Goal: Task Accomplishment & Management: Use online tool/utility

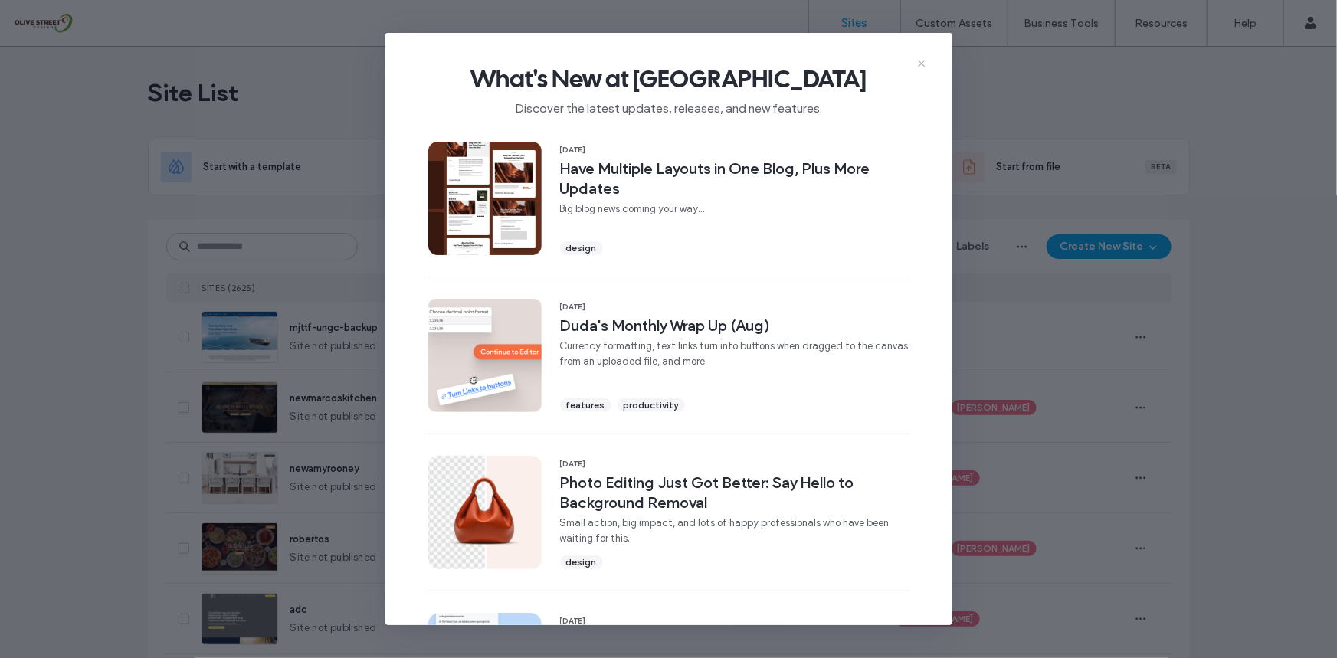
click at [919, 60] on icon at bounding box center [921, 63] width 12 height 12
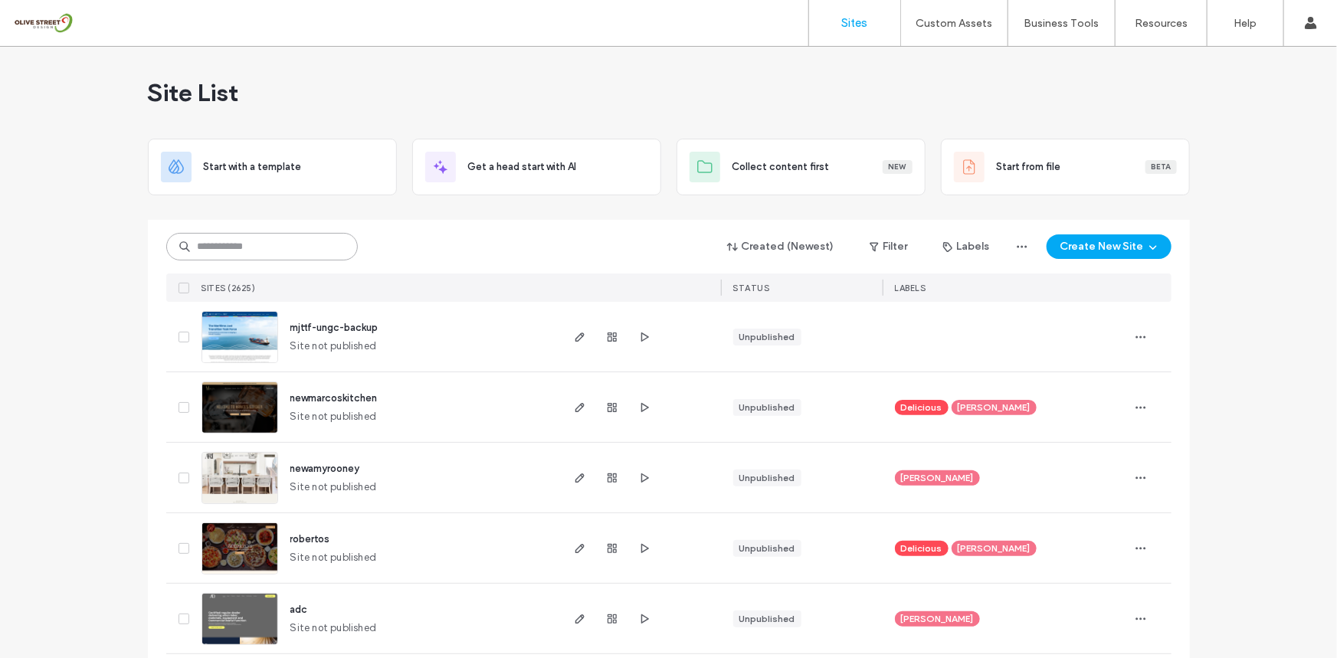
click at [257, 244] on input at bounding box center [261, 247] width 191 height 28
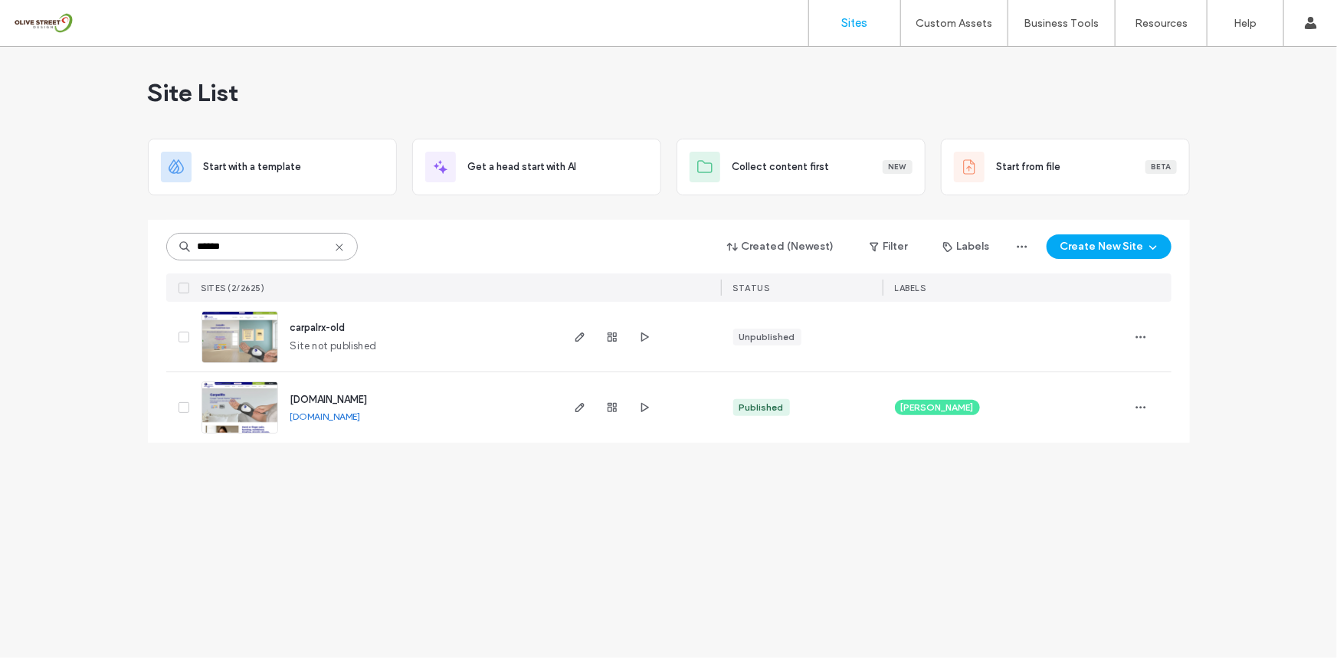
type input "******"
click at [589, 406] on div at bounding box center [612, 407] width 83 height 70
click at [581, 411] on icon "button" at bounding box center [580, 407] width 12 height 12
click at [645, 406] on icon "button" at bounding box center [644, 407] width 12 height 12
drag, startPoint x: 573, startPoint y: 335, endPoint x: 582, endPoint y: 336, distance: 9.2
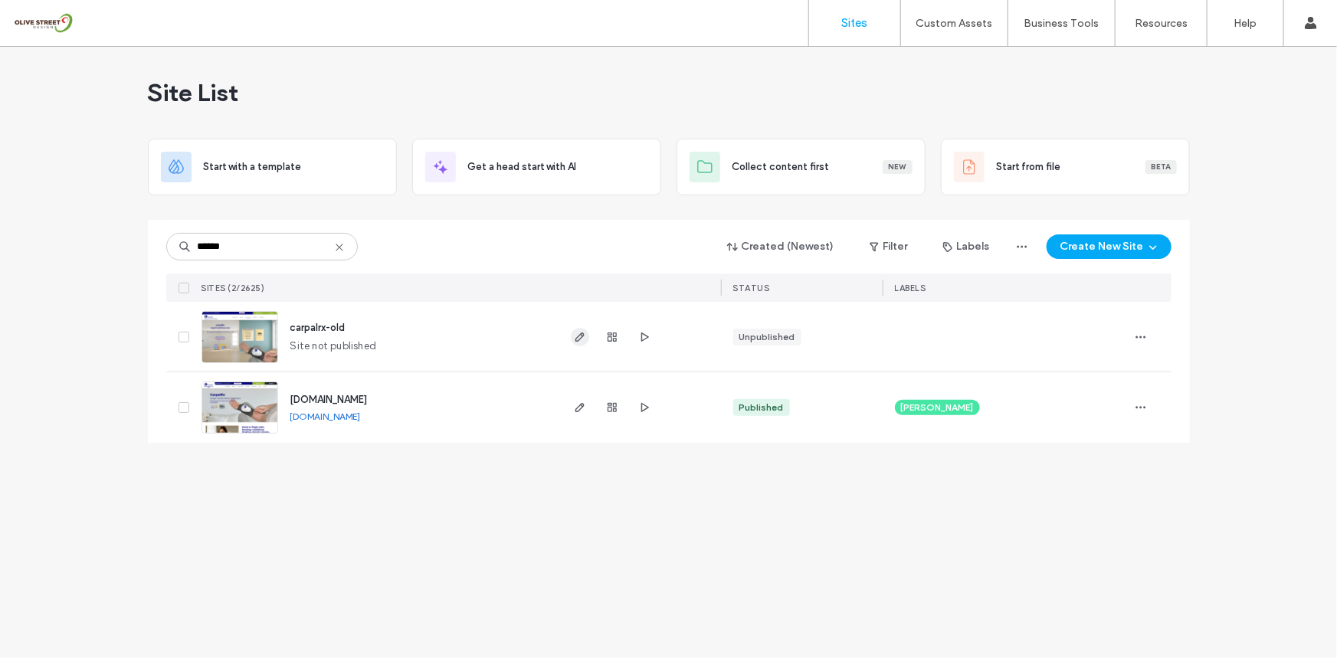
click at [574, 335] on icon "button" at bounding box center [580, 337] width 12 height 12
click at [644, 336] on icon "button" at bounding box center [644, 337] width 12 height 12
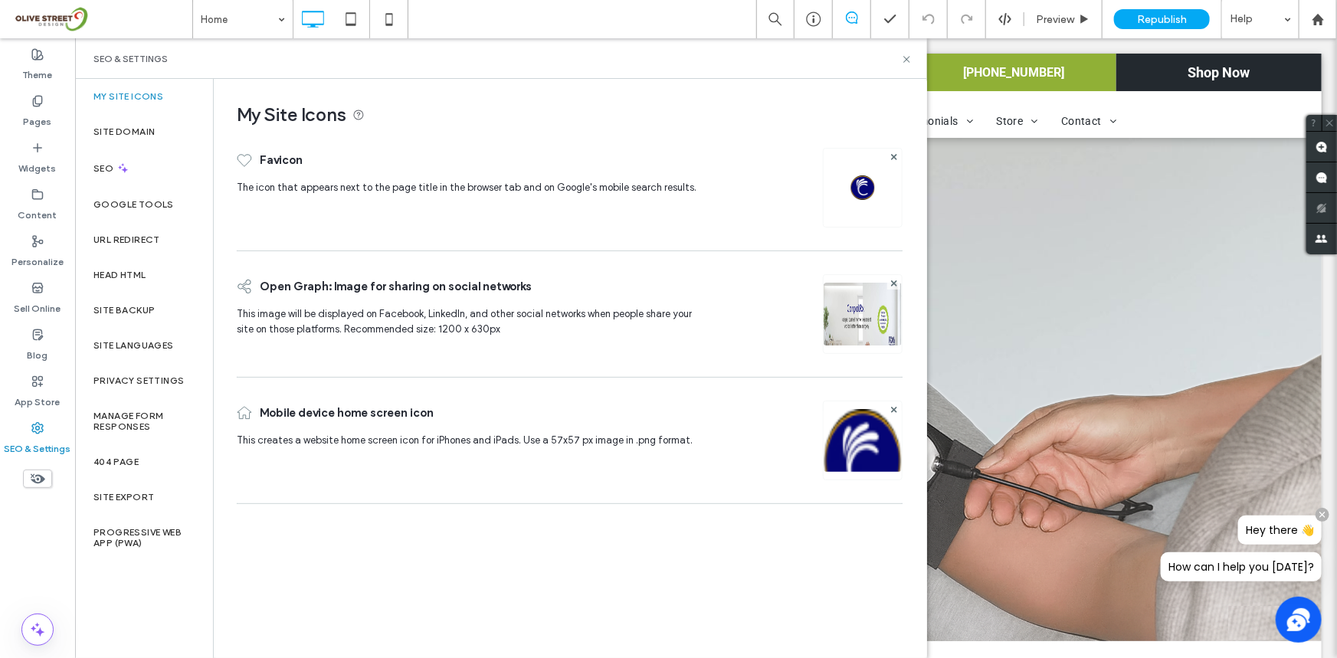
scroll to position [11, 0]
click at [149, 306] on label "Site Backup" at bounding box center [123, 310] width 61 height 11
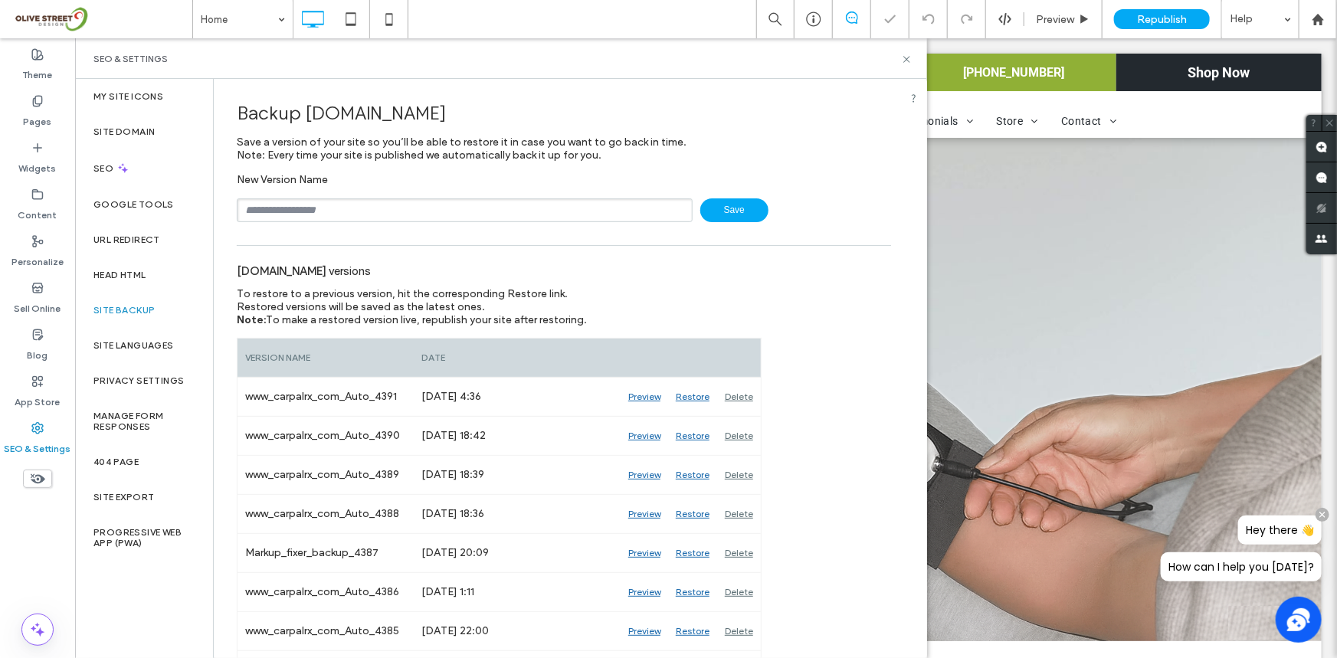
click at [406, 214] on input "text" at bounding box center [465, 210] width 456 height 24
type input "********"
click at [909, 61] on use at bounding box center [906, 59] width 6 height 6
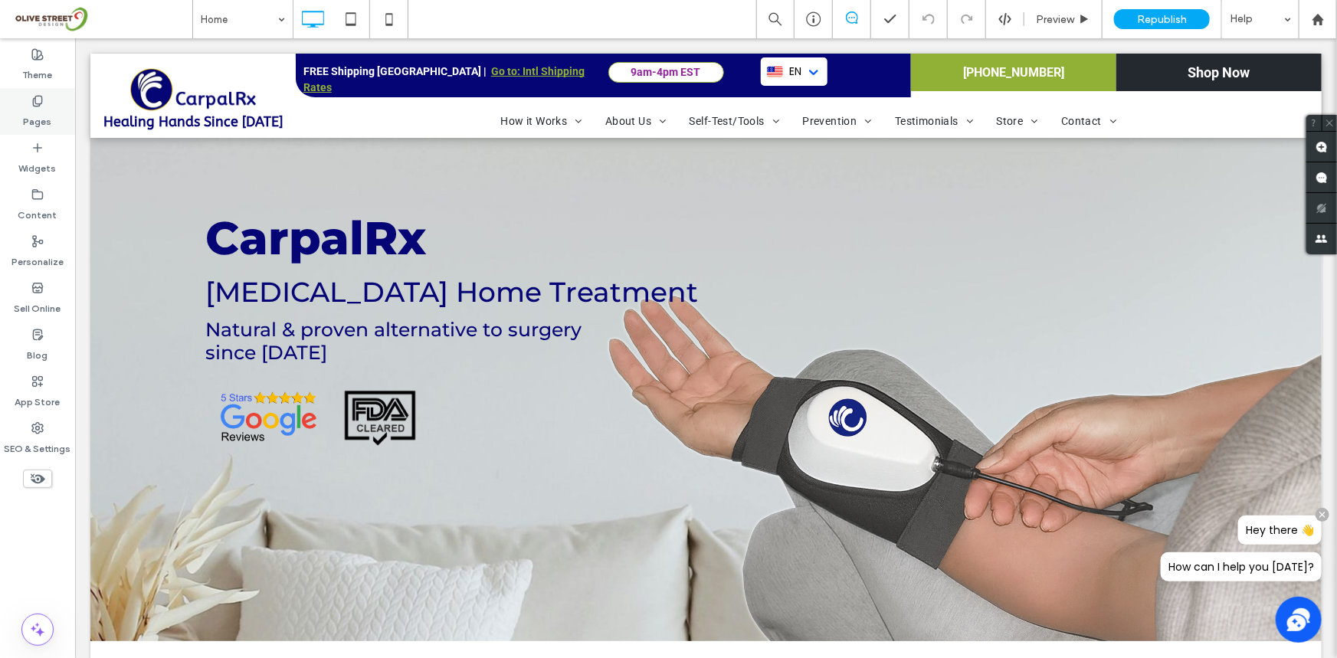
click at [36, 129] on div "Pages" at bounding box center [37, 111] width 75 height 47
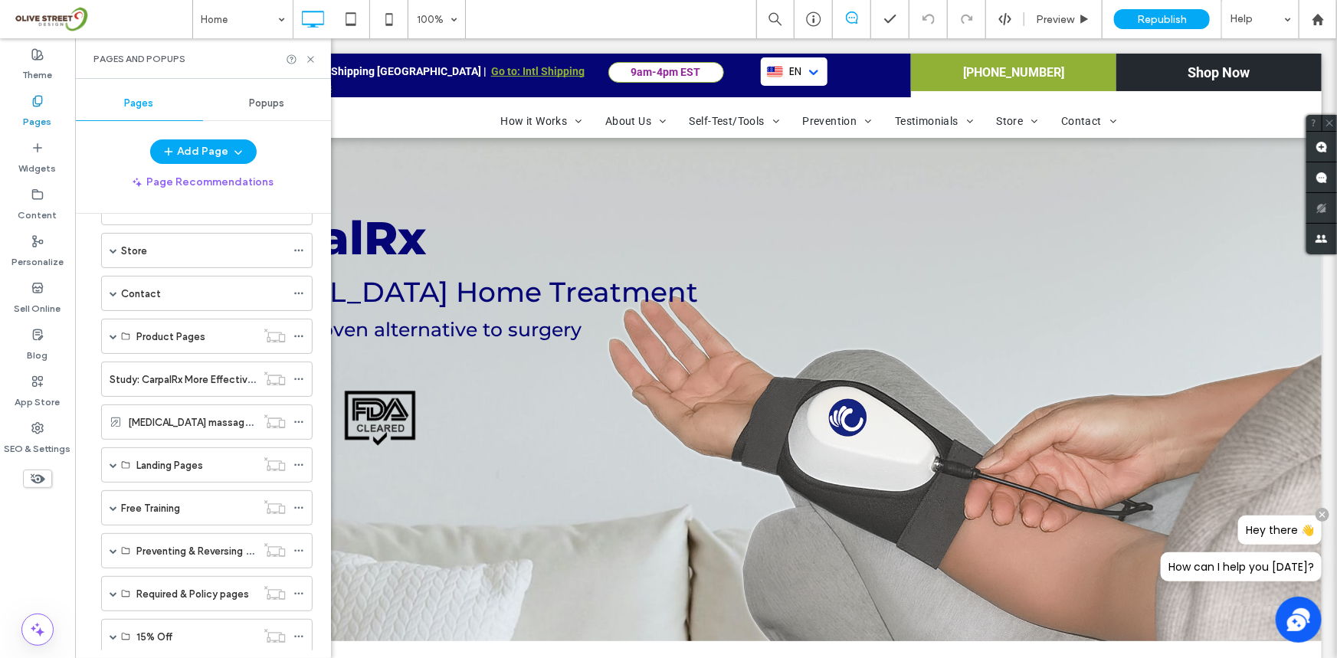
scroll to position [346, 0]
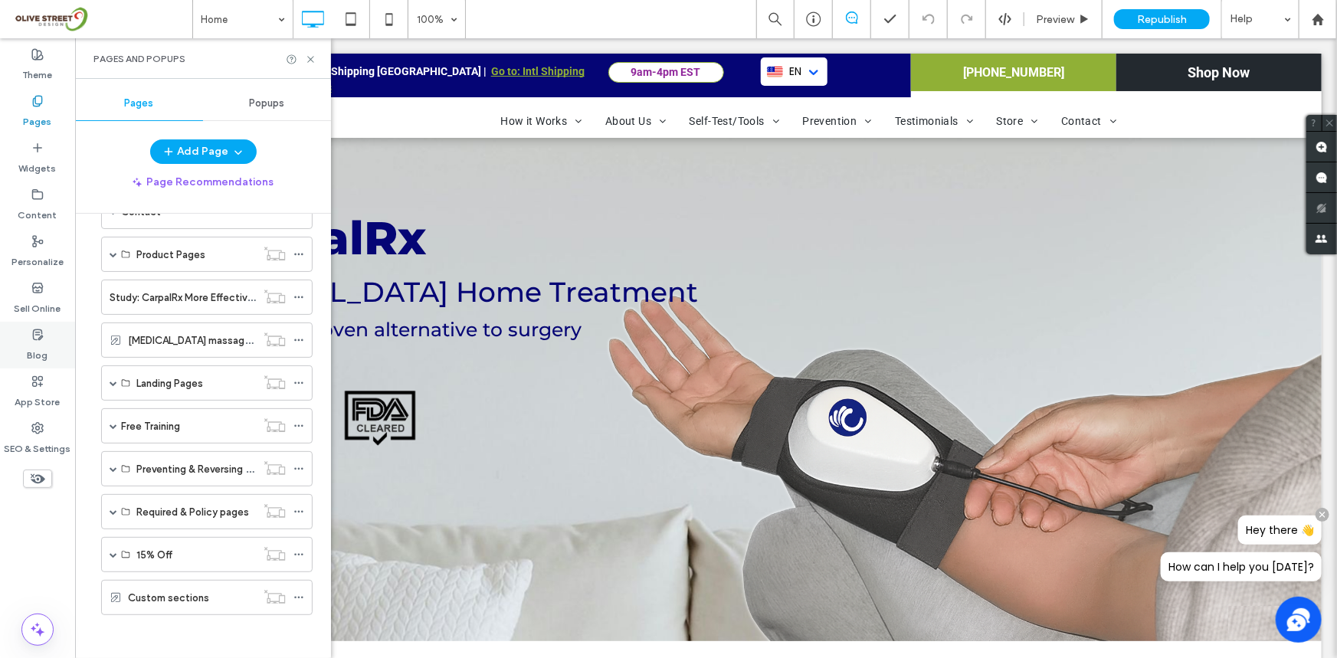
click at [34, 329] on icon at bounding box center [37, 335] width 12 height 12
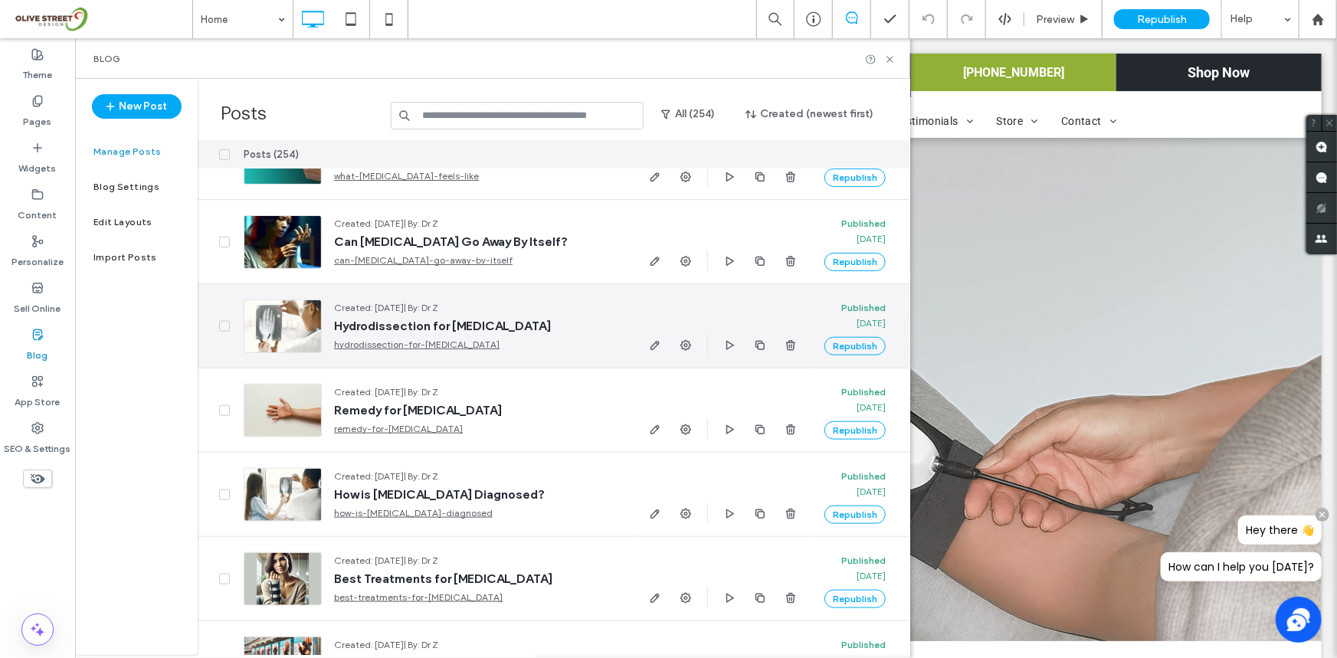
scroll to position [0, 0]
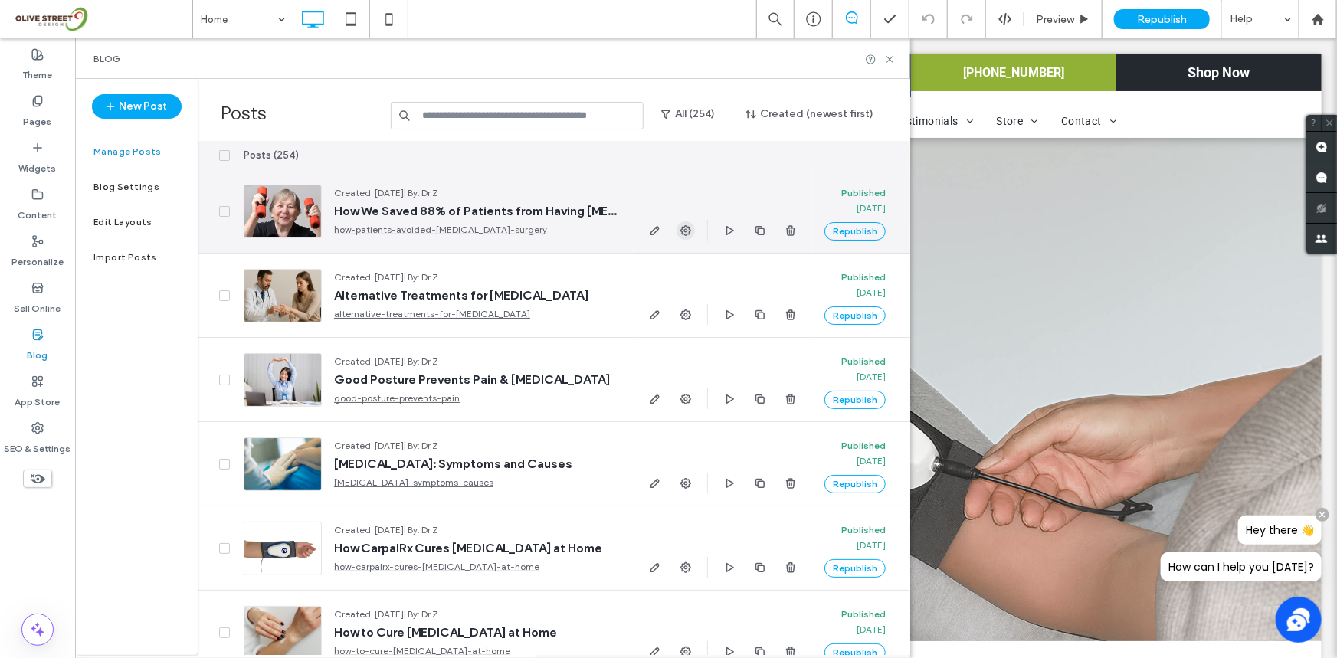
click at [686, 232] on icon "button" at bounding box center [685, 230] width 12 height 12
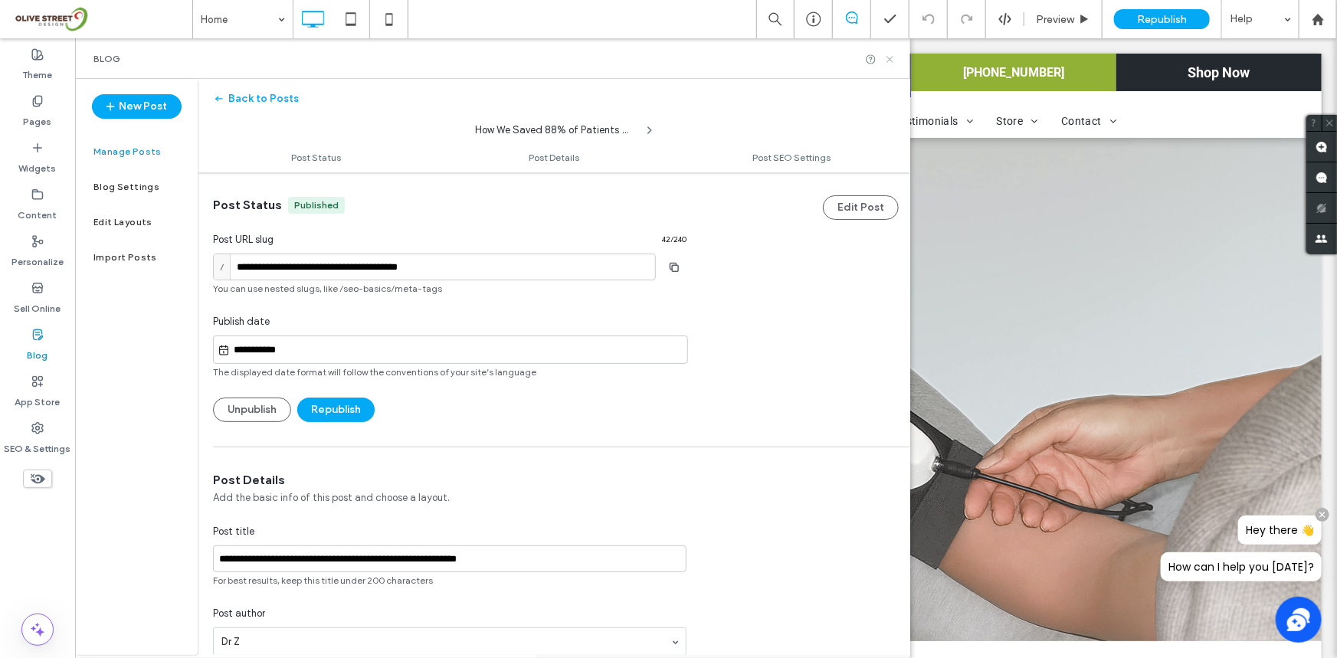
click at [893, 57] on icon at bounding box center [889, 59] width 11 height 11
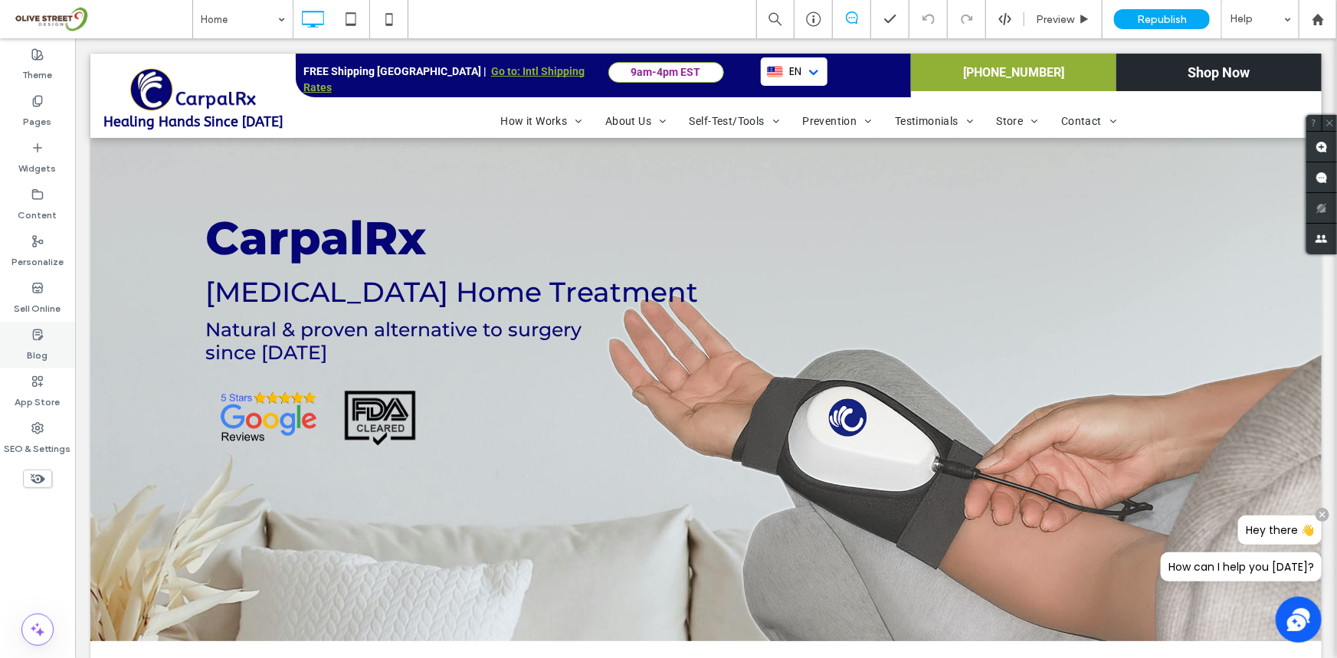
click at [20, 340] on div "Blog" at bounding box center [37, 345] width 75 height 47
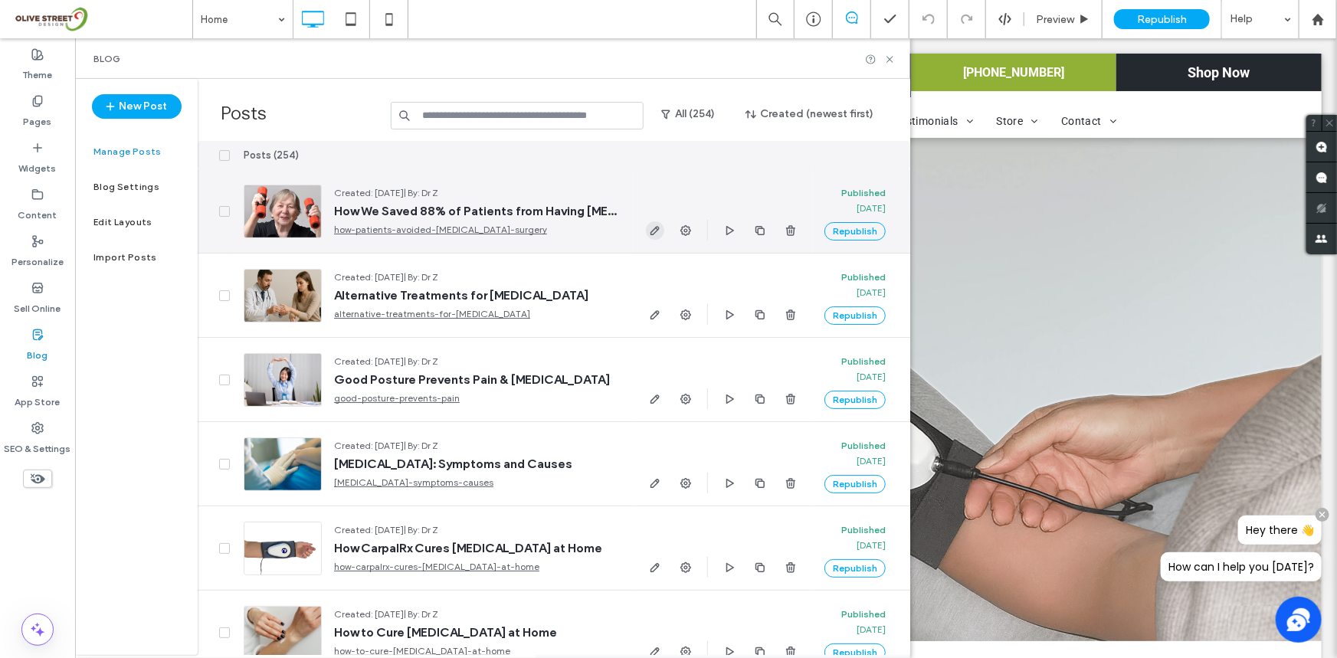
click at [649, 230] on icon "button" at bounding box center [655, 230] width 12 height 12
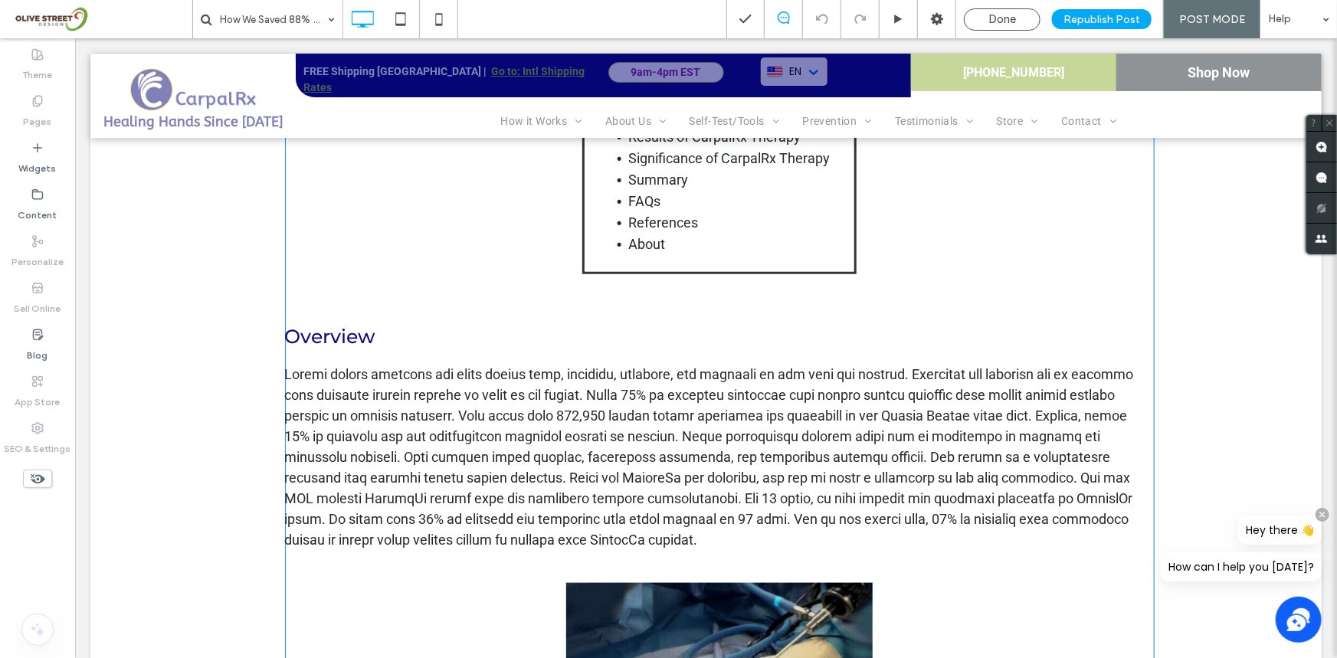
scroll to position [650, 0]
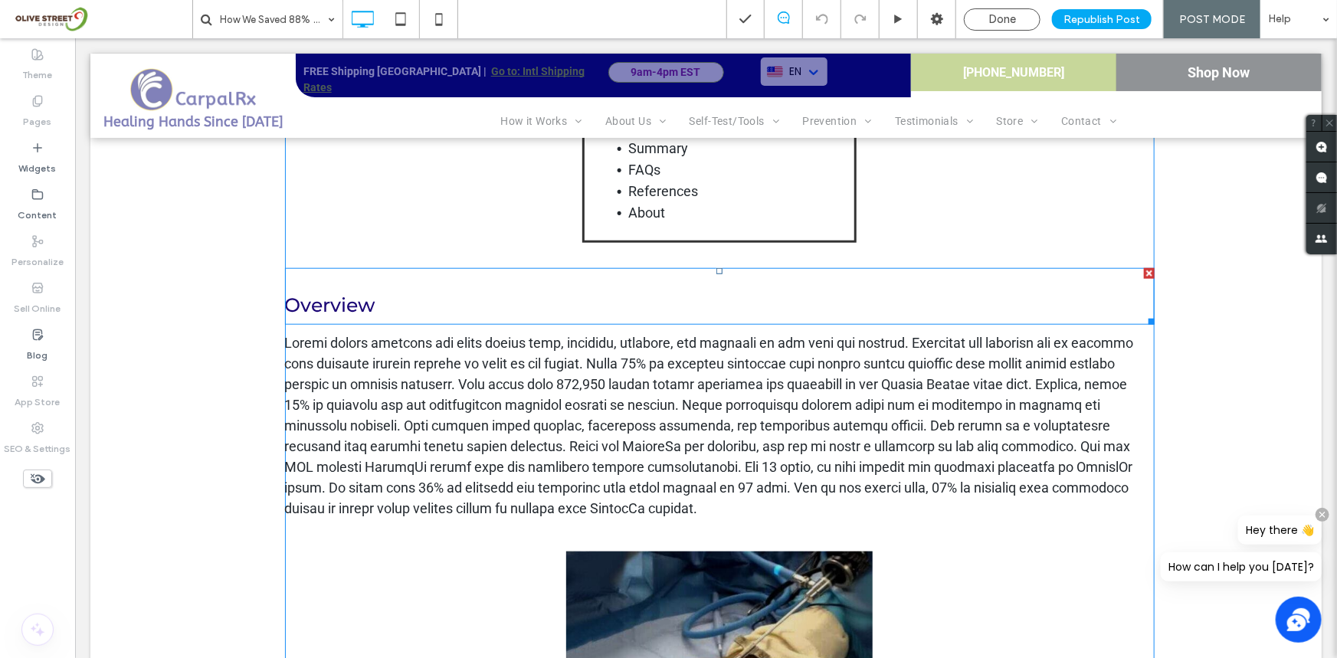
click at [366, 281] on div "Overview" at bounding box center [718, 295] width 869 height 57
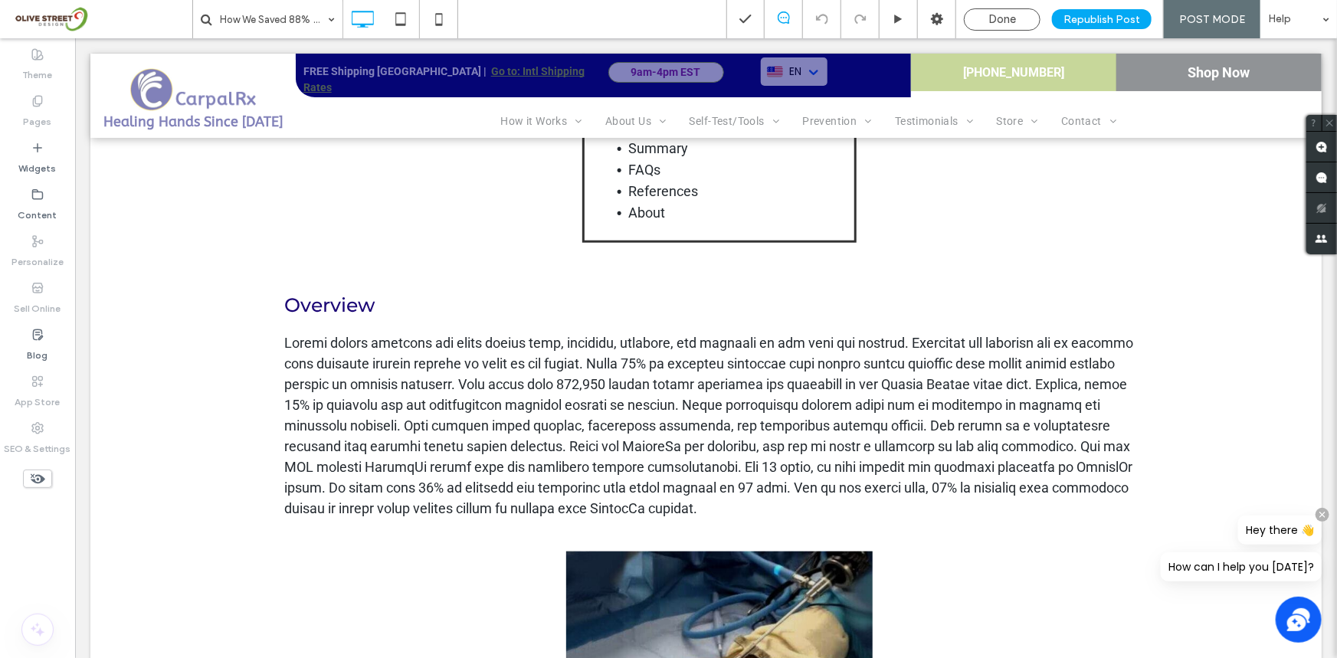
click at [366, 281] on div "Overview" at bounding box center [718, 295] width 869 height 57
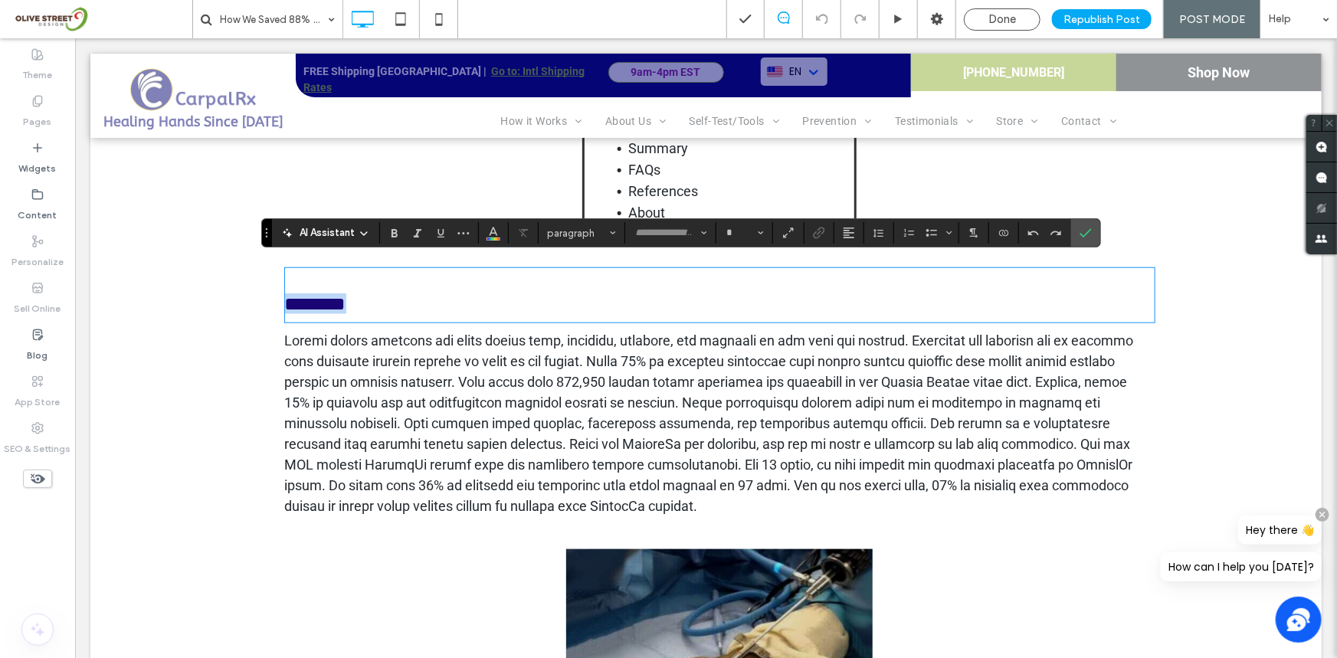
type input "**********"
type input "**"
click at [284, 362] on p at bounding box center [718, 422] width 869 height 186
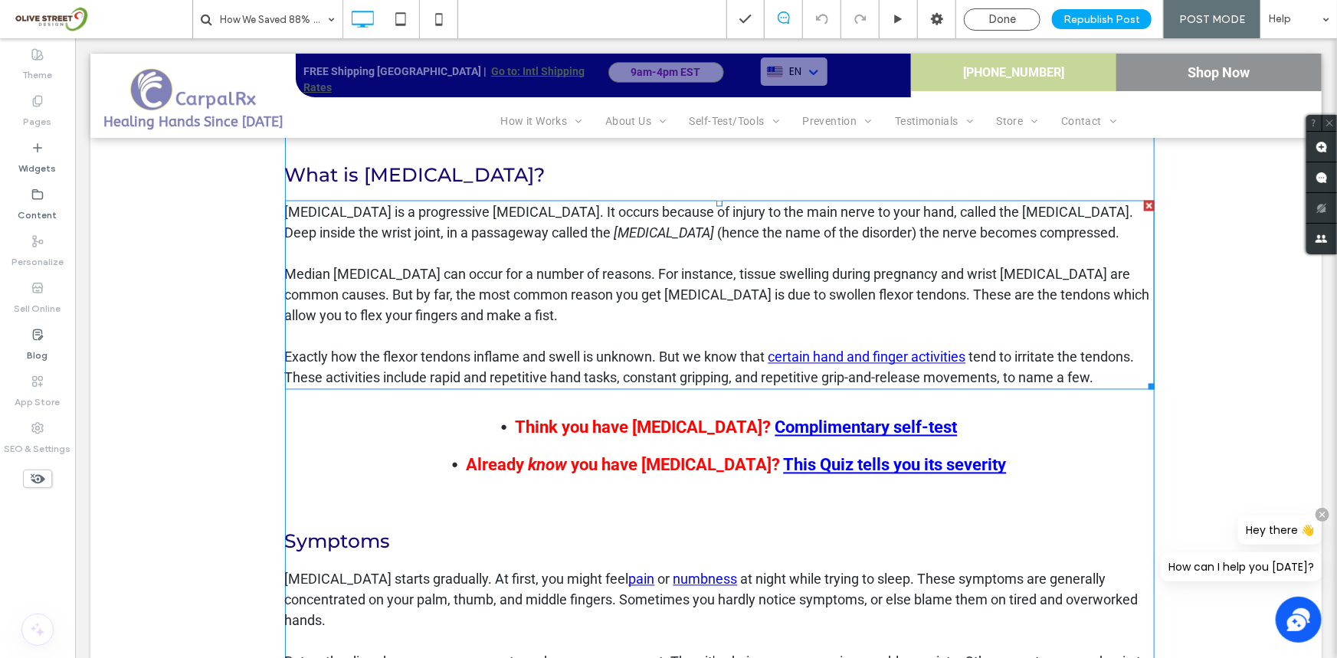
scroll to position [487, 0]
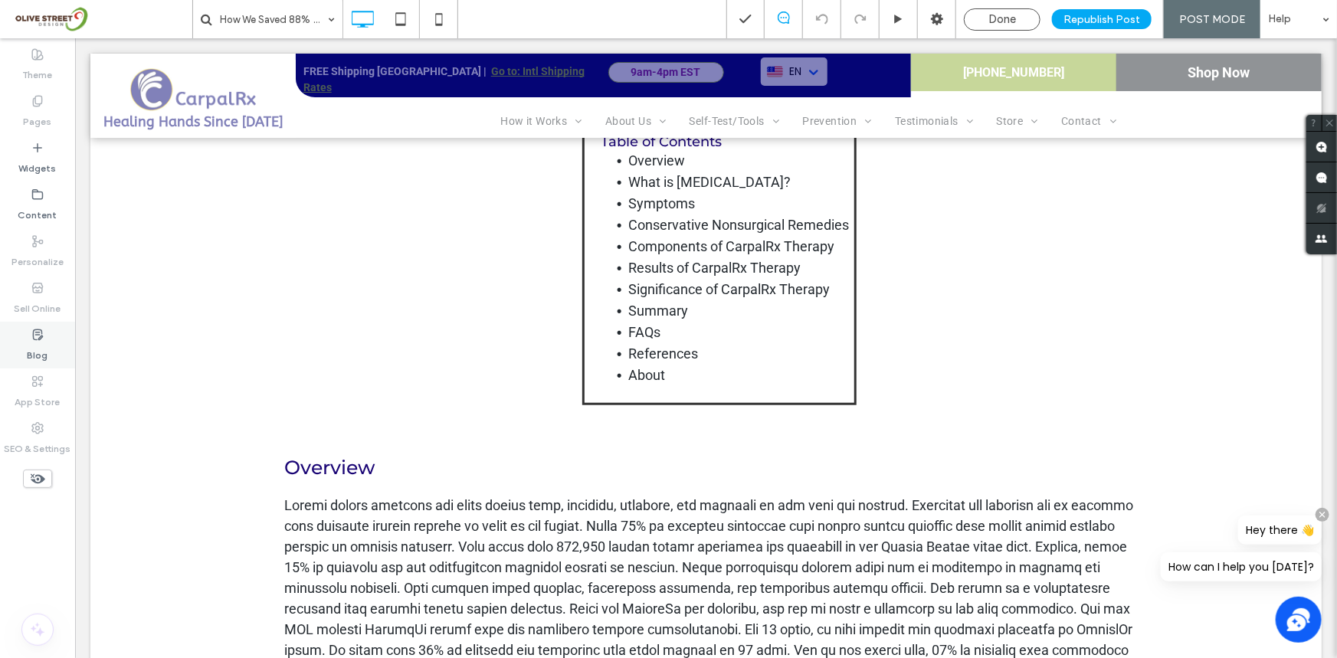
click at [39, 359] on label "Blog" at bounding box center [38, 351] width 21 height 21
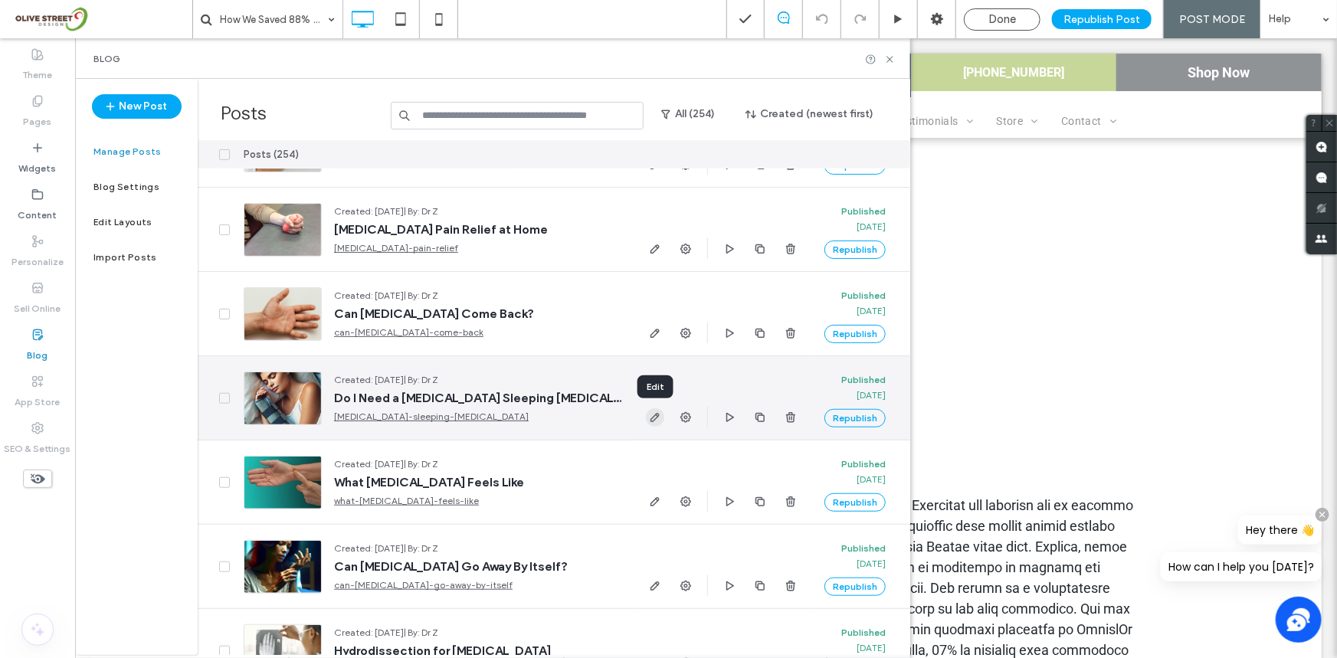
click at [653, 413] on icon "button" at bounding box center [655, 417] width 12 height 12
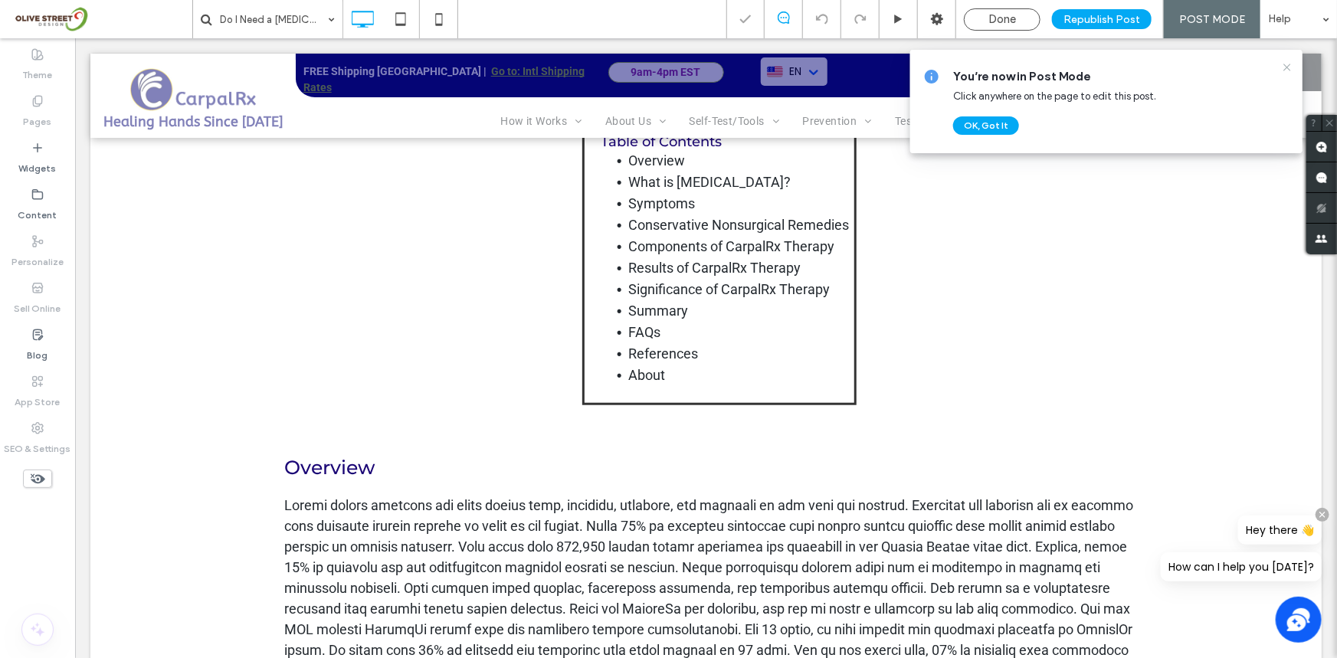
click at [1284, 63] on icon at bounding box center [1287, 67] width 12 height 12
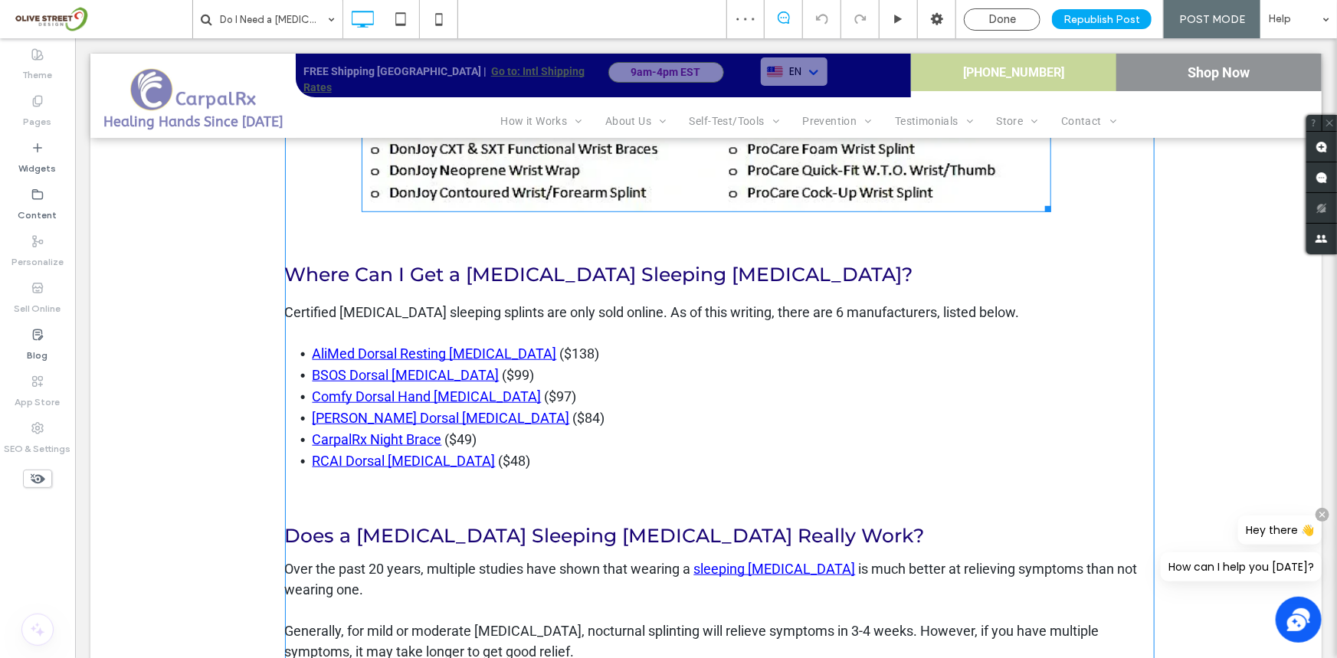
scroll to position [3899, 0]
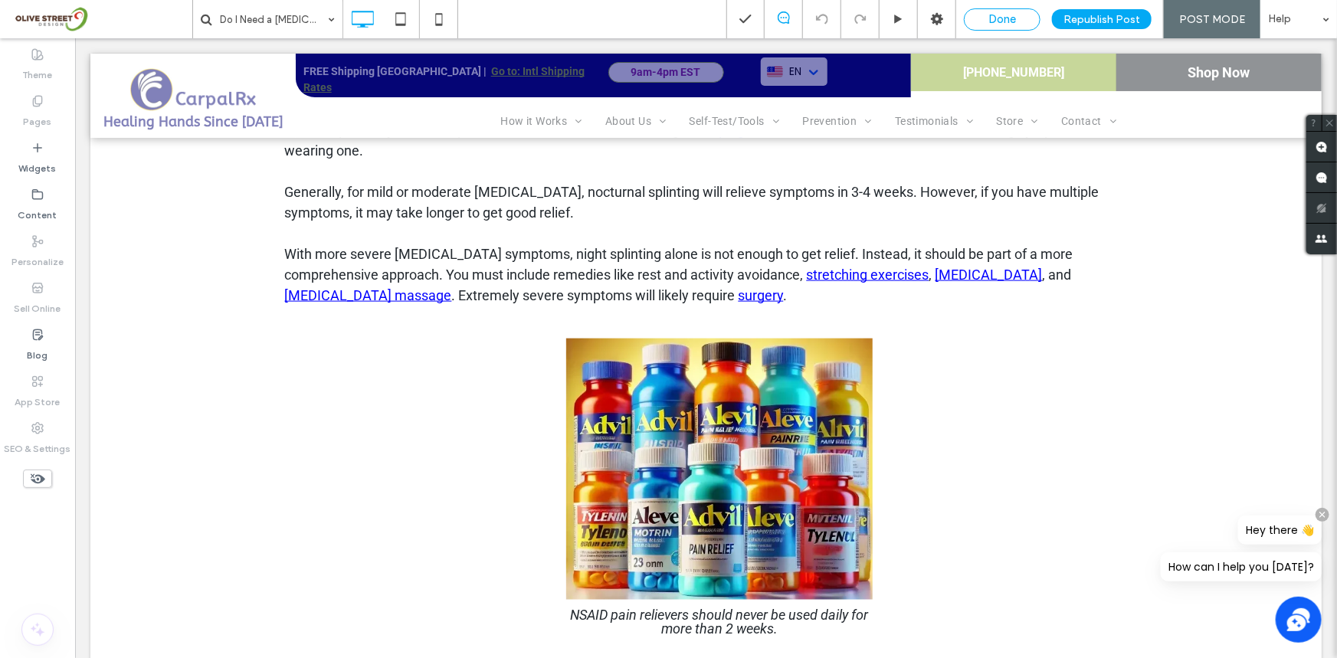
click at [1016, 20] on span "Done" at bounding box center [1002, 19] width 28 height 14
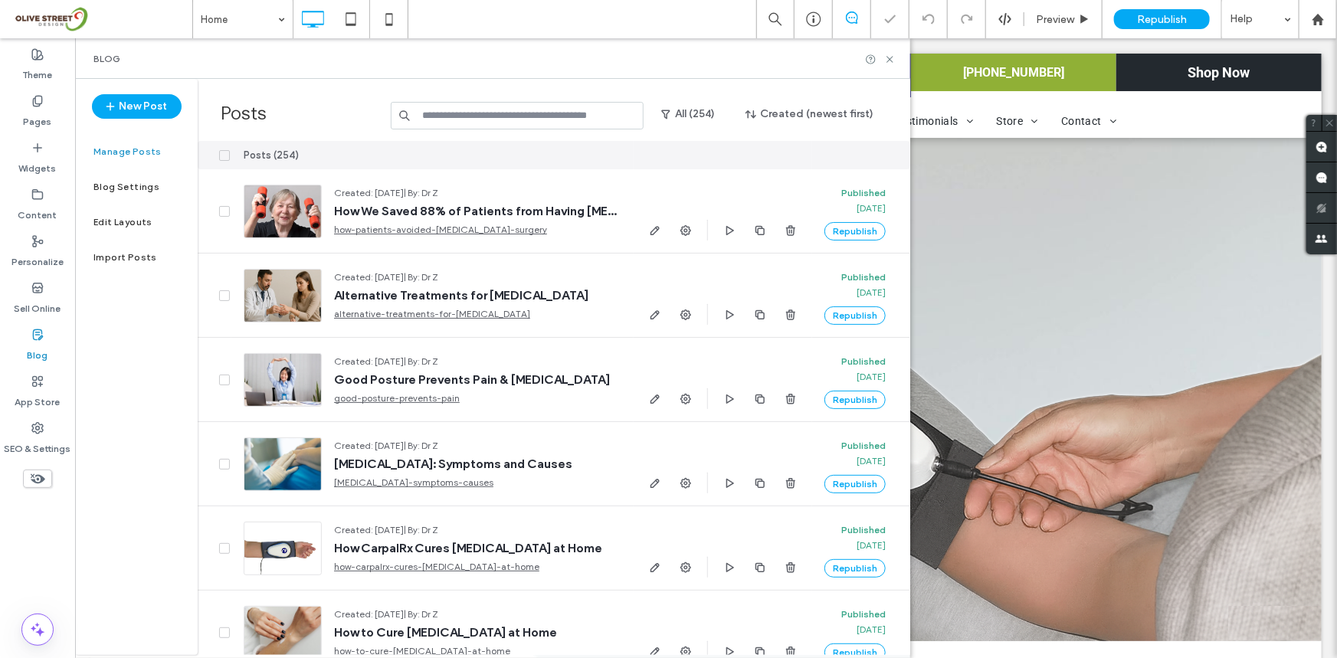
click at [61, 121] on div "Pages" at bounding box center [37, 111] width 75 height 47
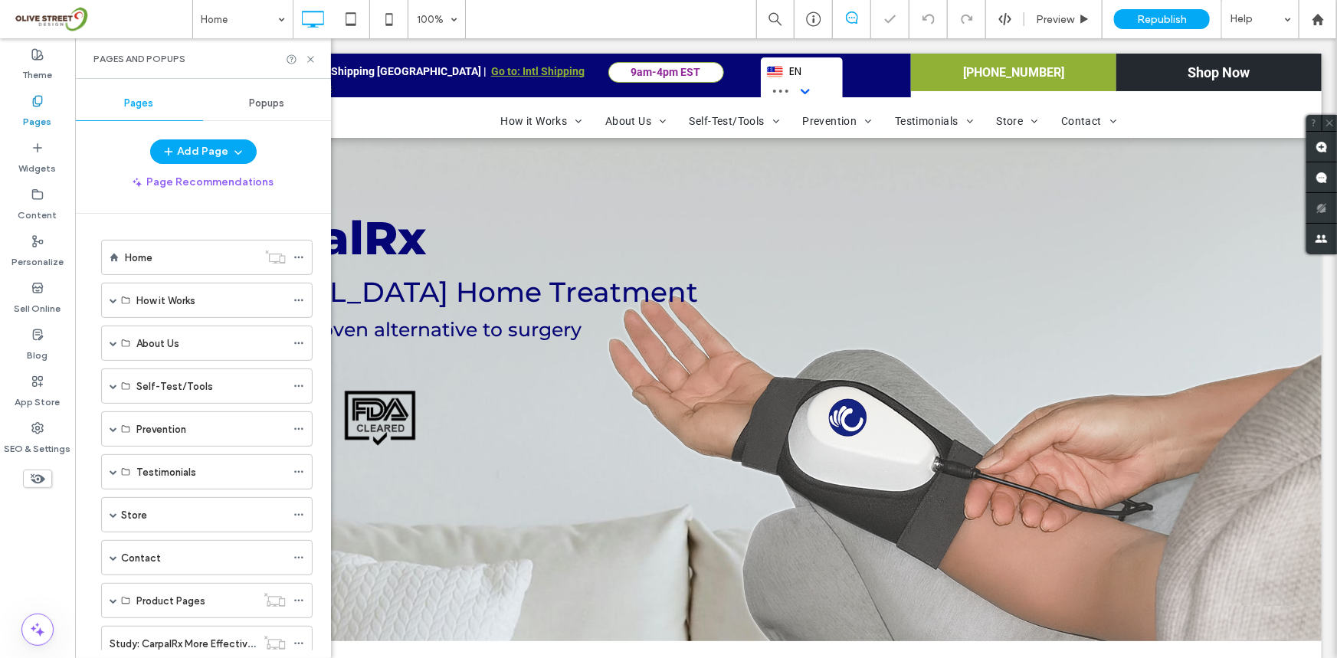
scroll to position [11, 0]
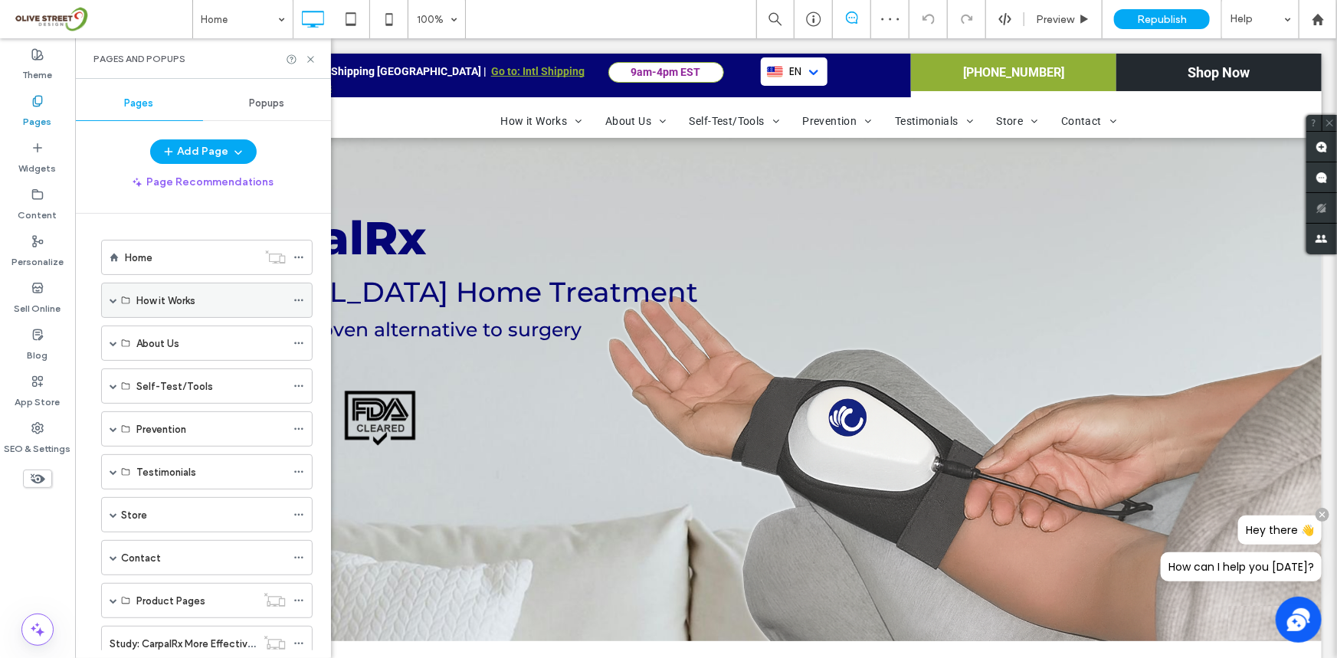
click at [107, 305] on div "How it Works" at bounding box center [206, 300] width 211 height 35
click at [110, 299] on span at bounding box center [114, 300] width 8 height 8
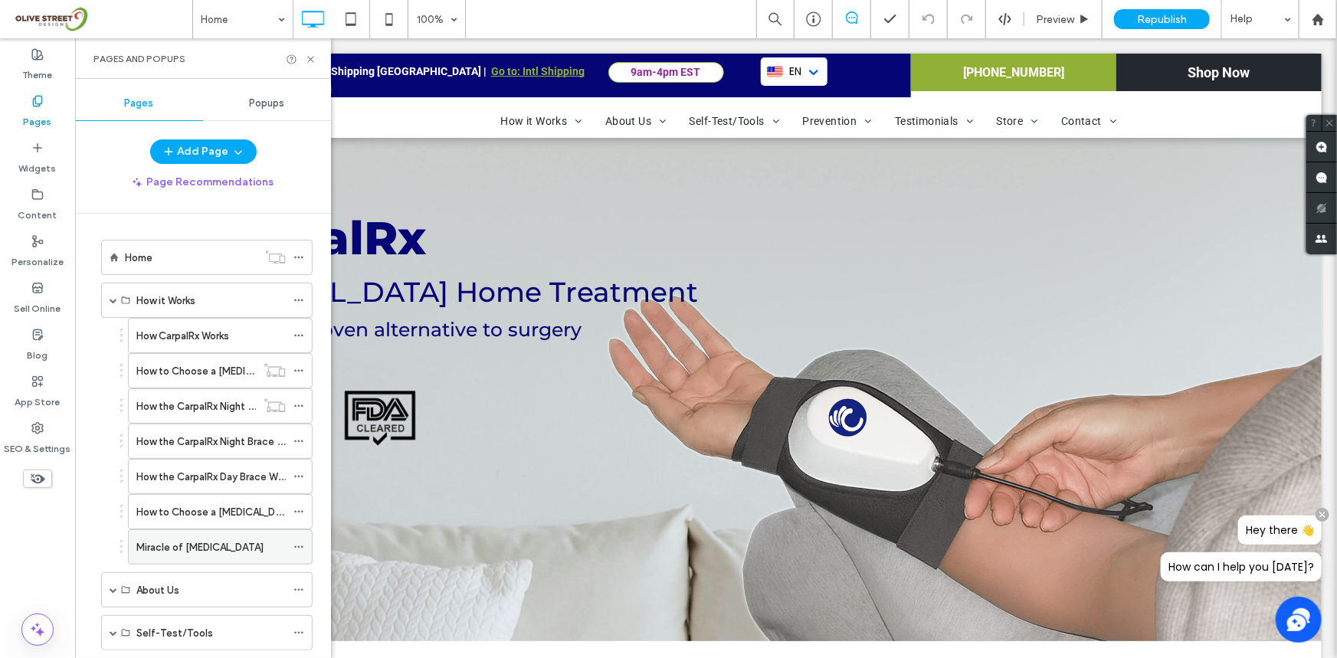
scroll to position [162, 0]
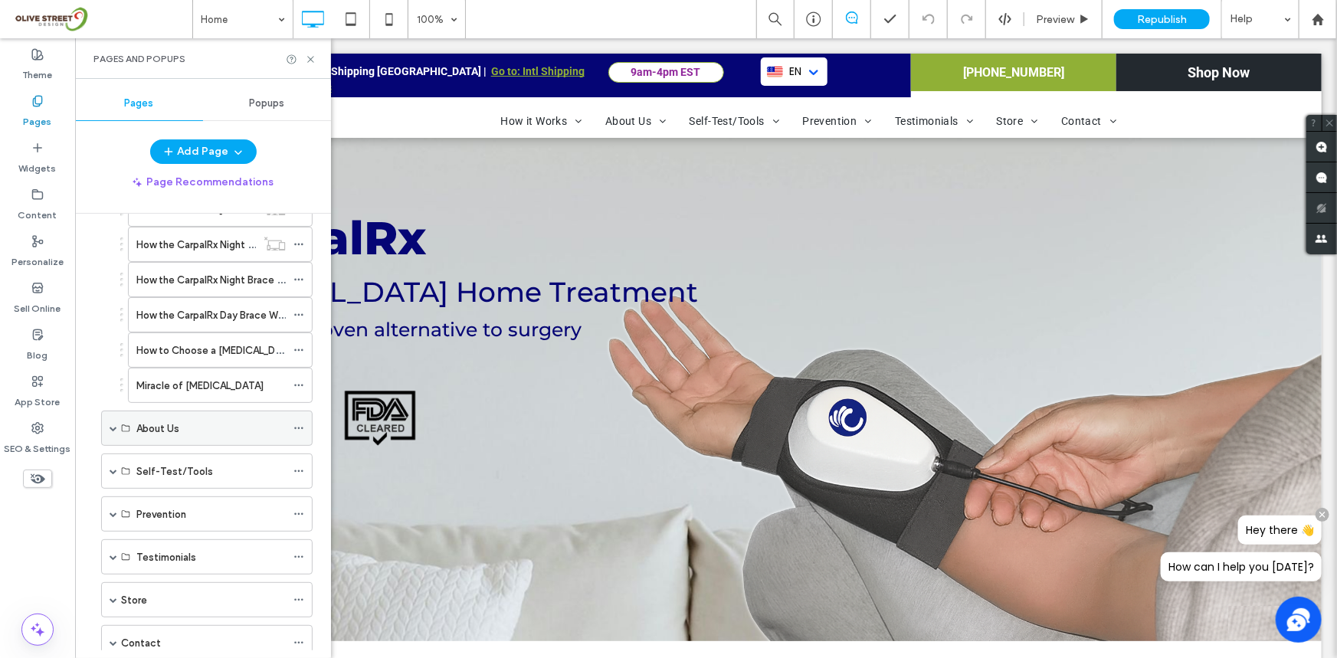
click at [111, 427] on span at bounding box center [114, 428] width 8 height 8
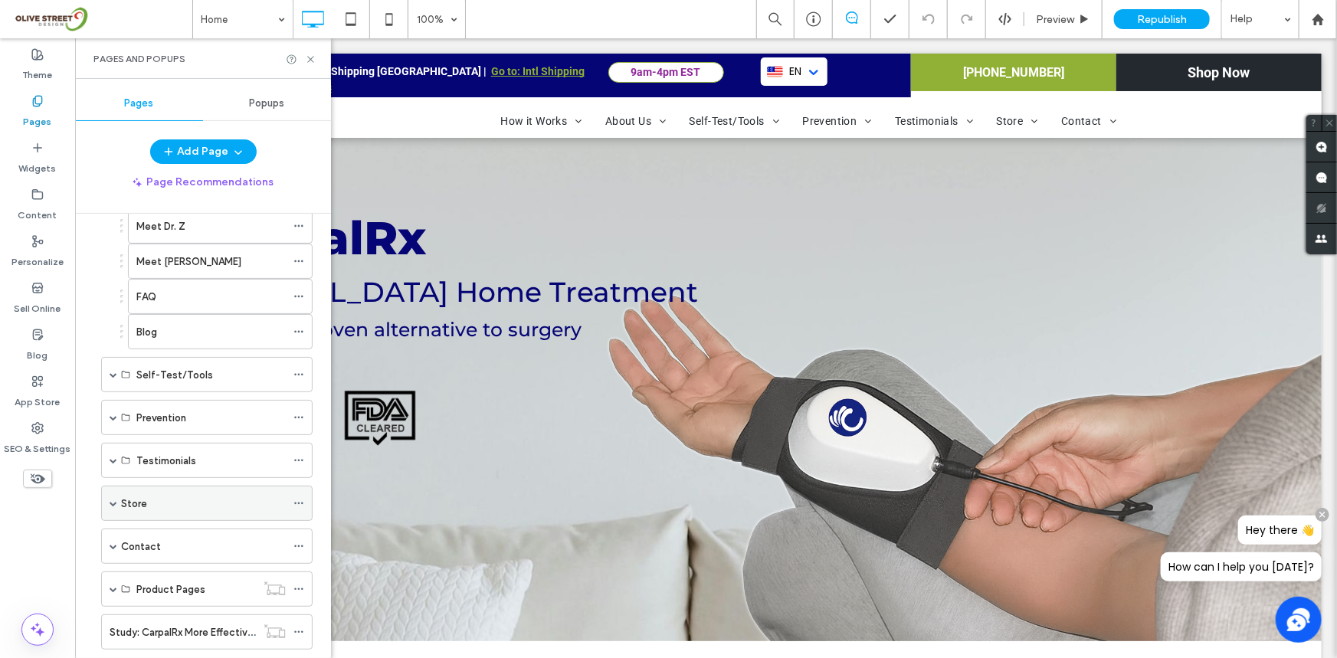
scroll to position [487, 0]
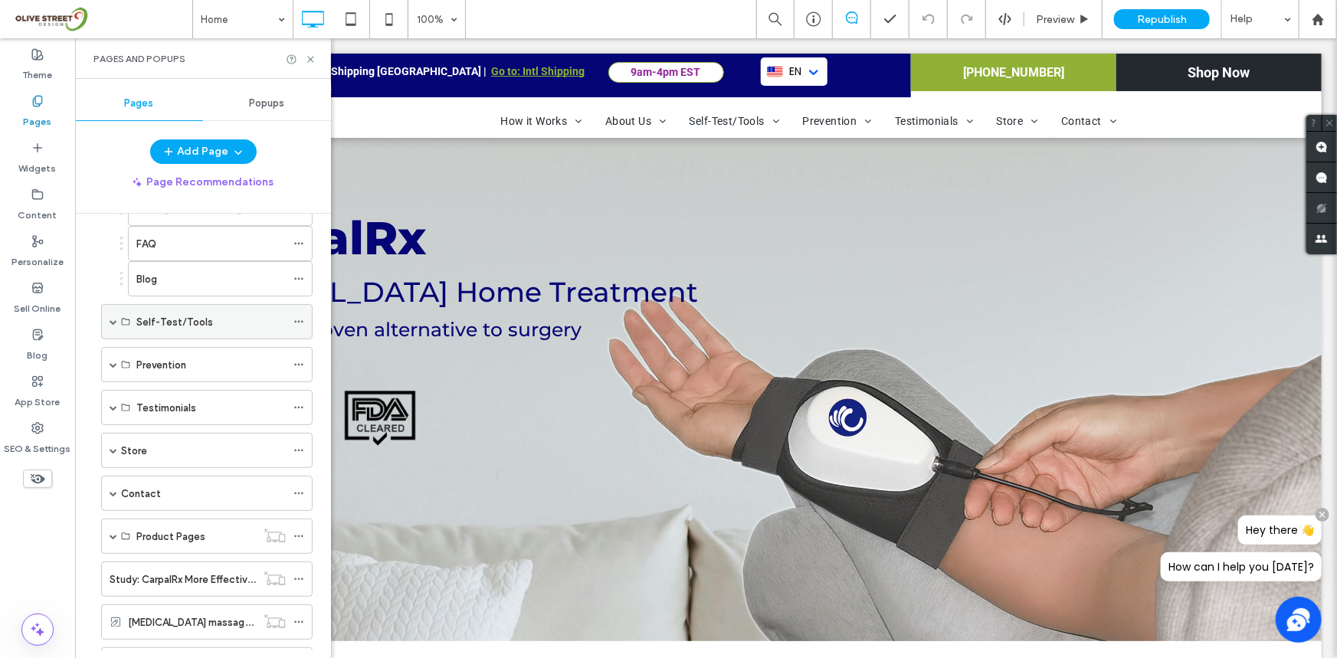
click at [111, 322] on span at bounding box center [114, 322] width 8 height 8
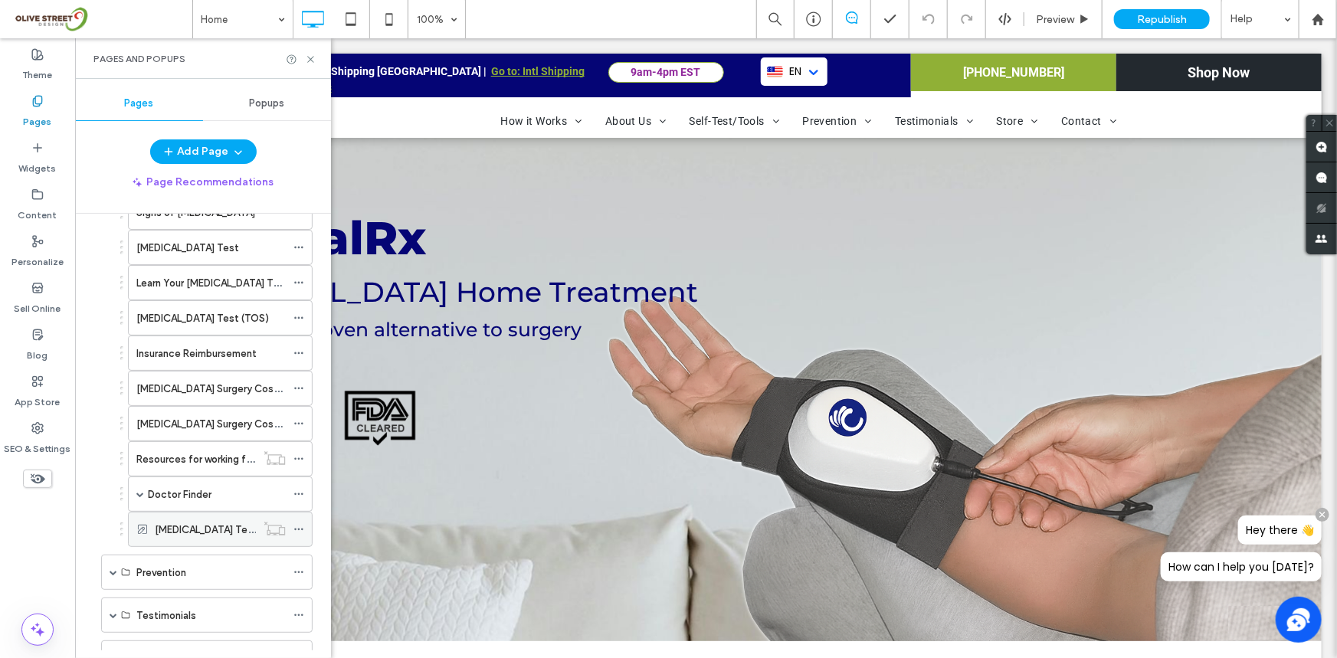
scroll to position [650, 0]
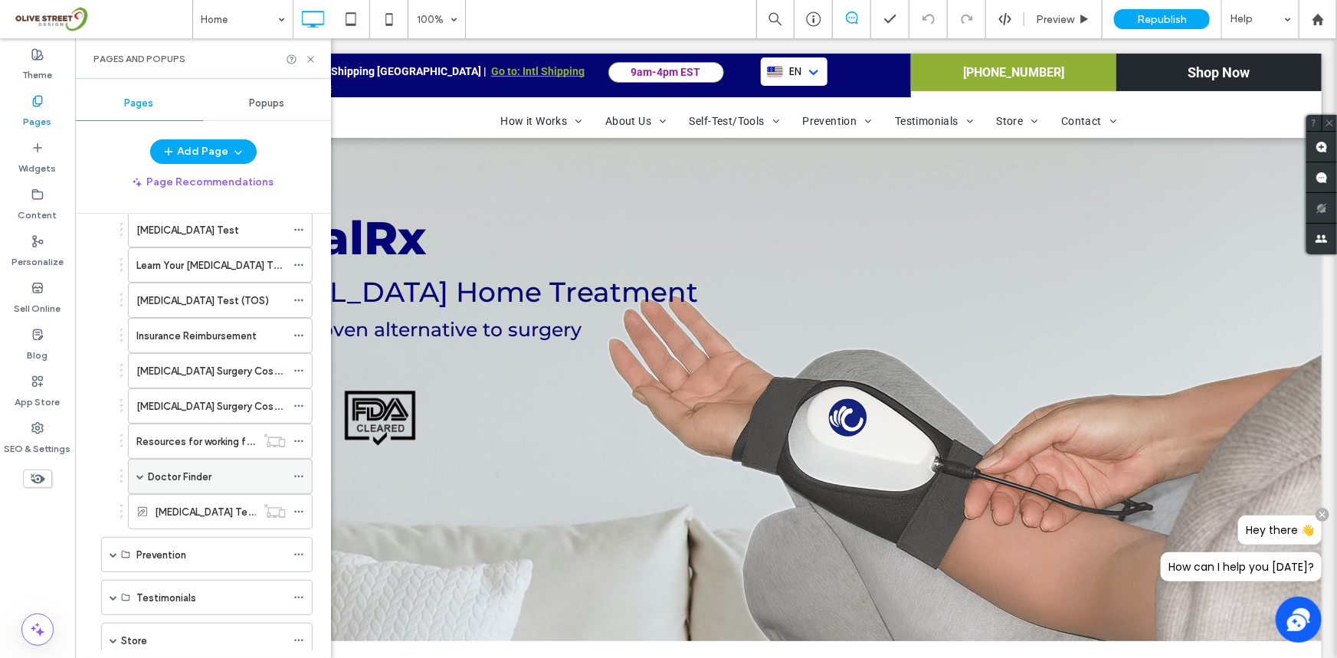
click at [140, 473] on span at bounding box center [140, 477] width 8 height 8
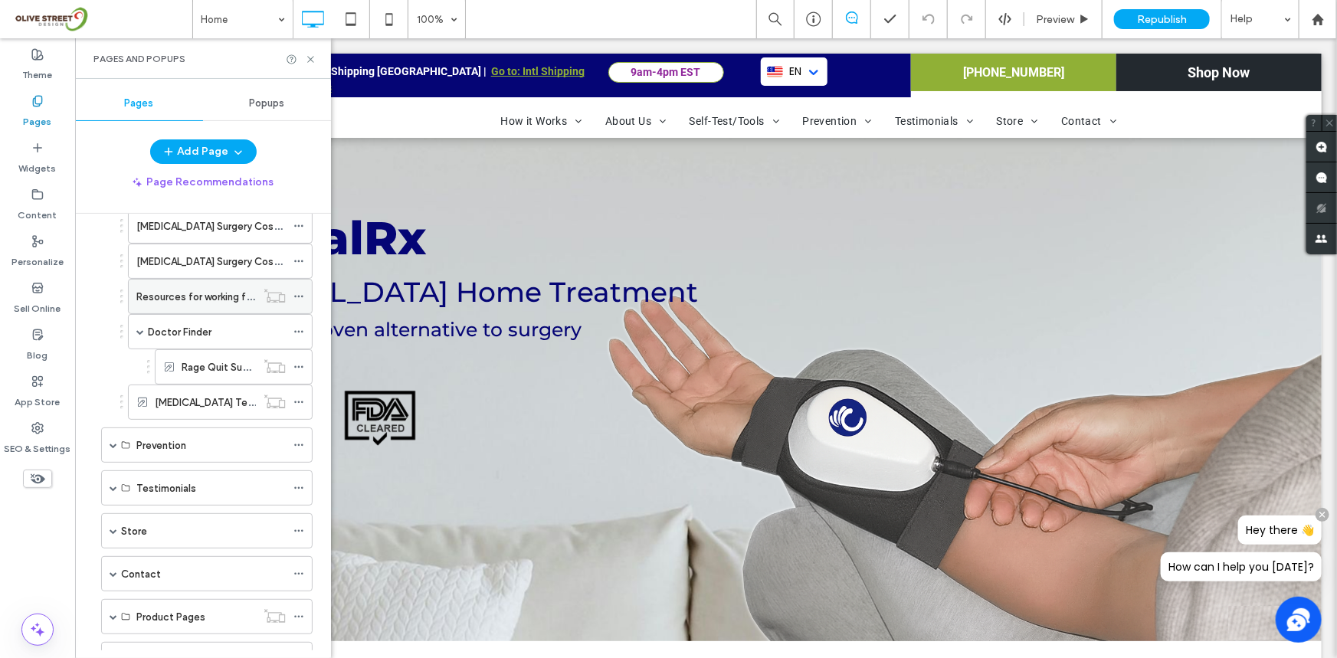
scroll to position [812, 0]
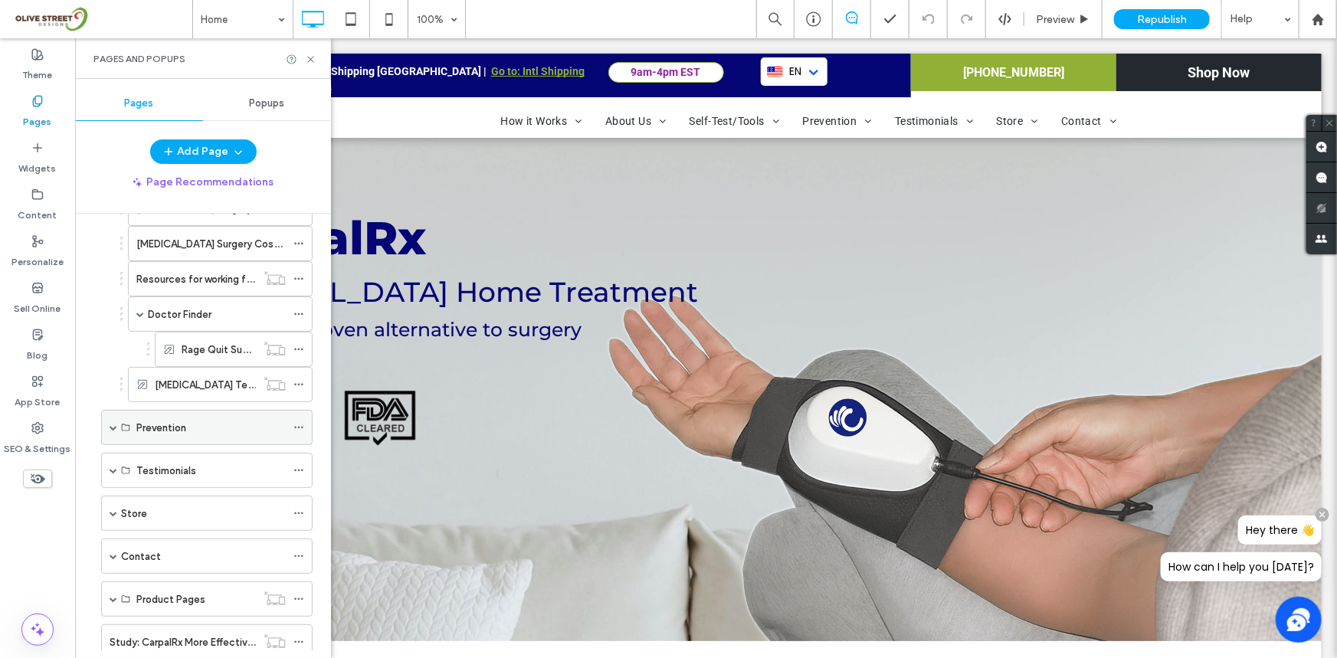
click at [111, 424] on span at bounding box center [114, 428] width 8 height 8
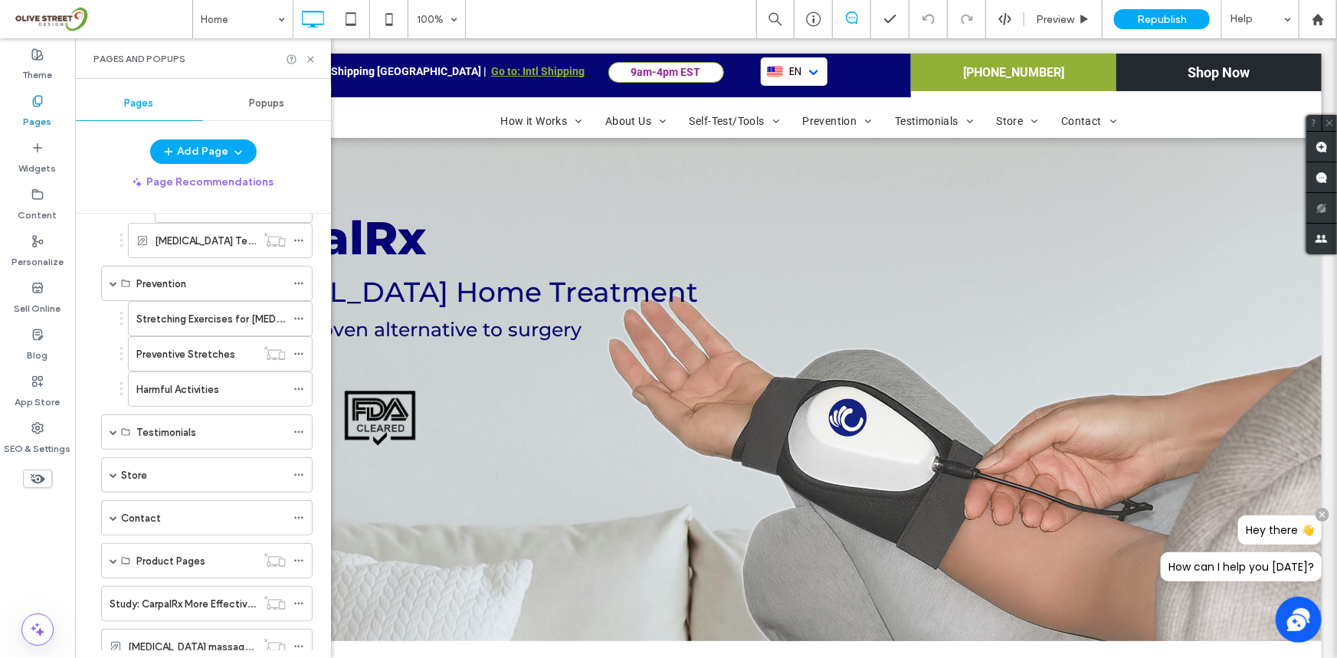
scroll to position [974, 0]
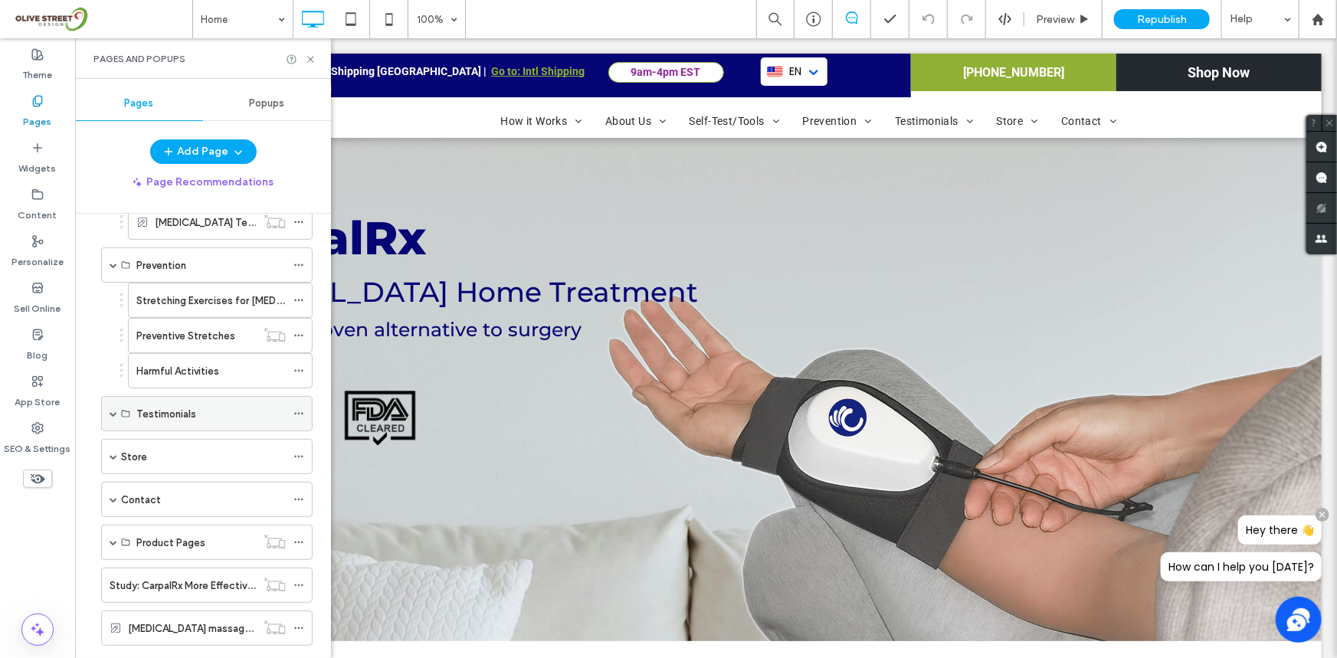
click at [110, 410] on span at bounding box center [114, 414] width 8 height 8
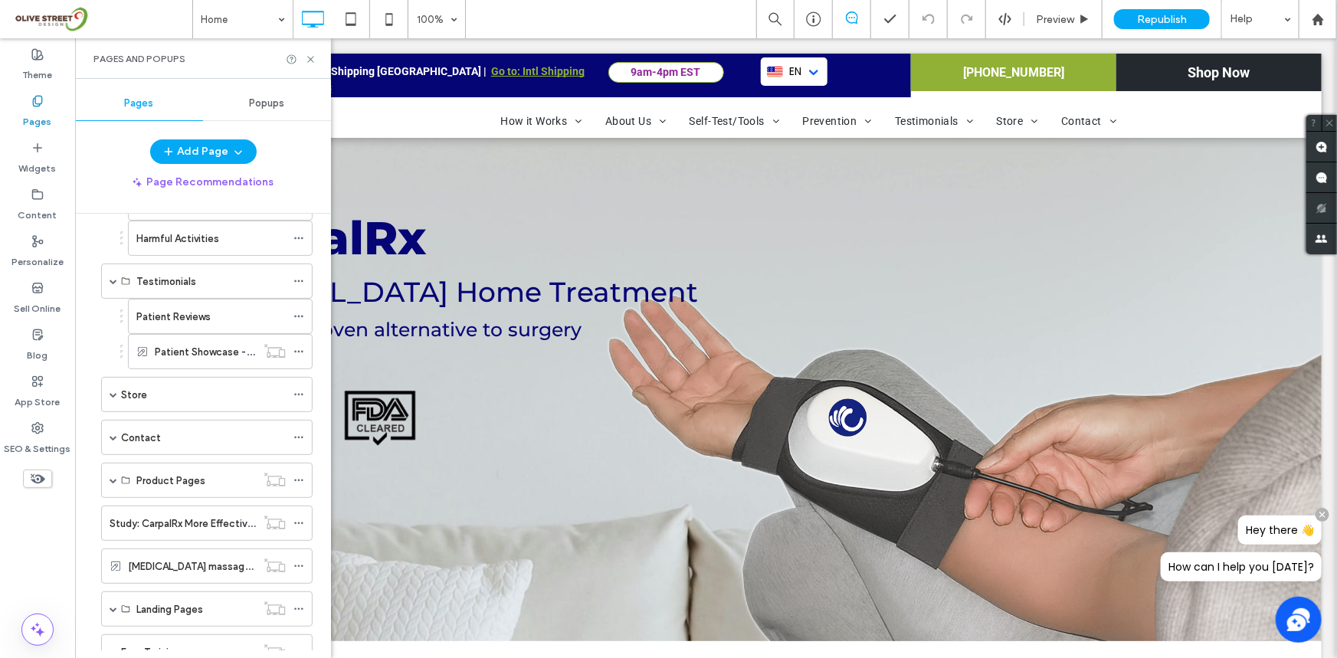
scroll to position [1137, 0]
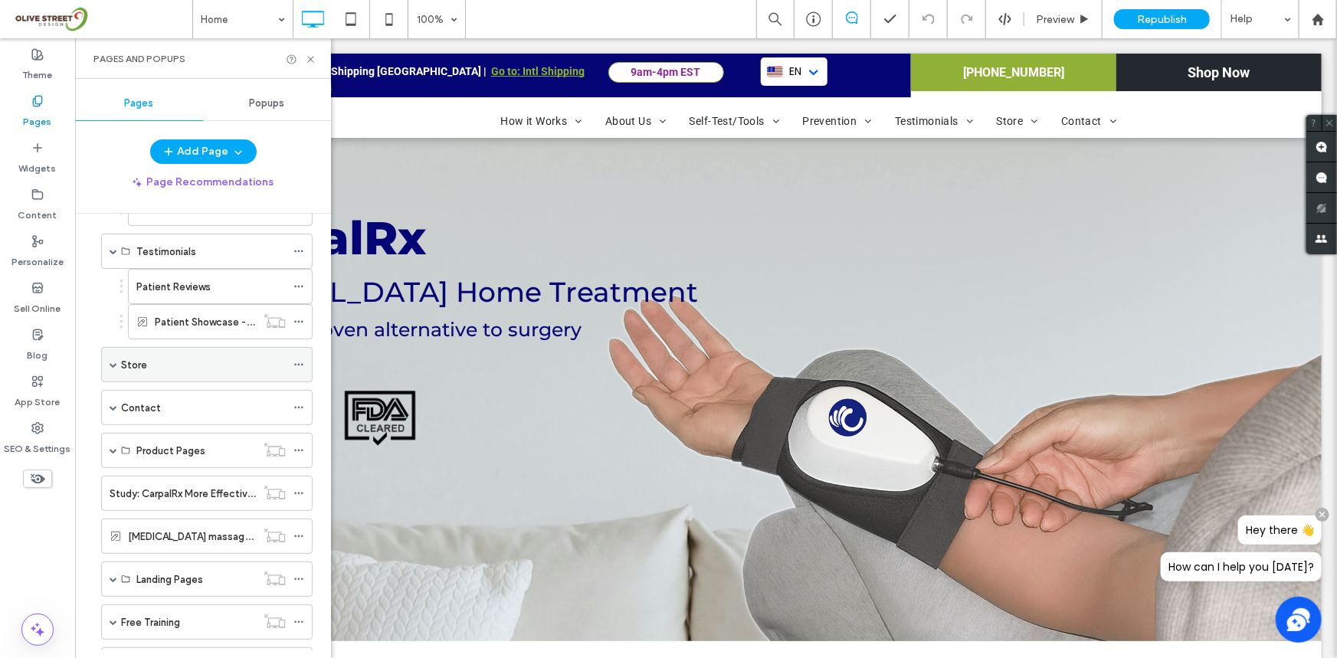
click at [110, 361] on span at bounding box center [114, 365] width 8 height 8
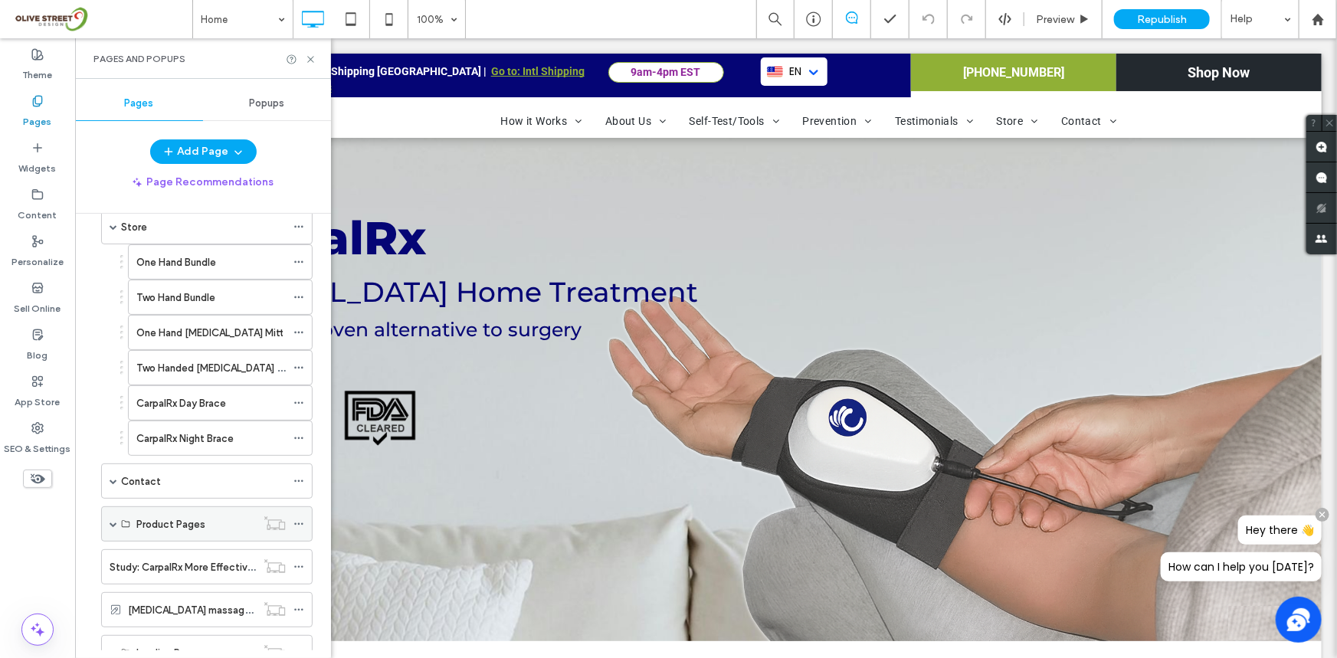
scroll to position [1300, 0]
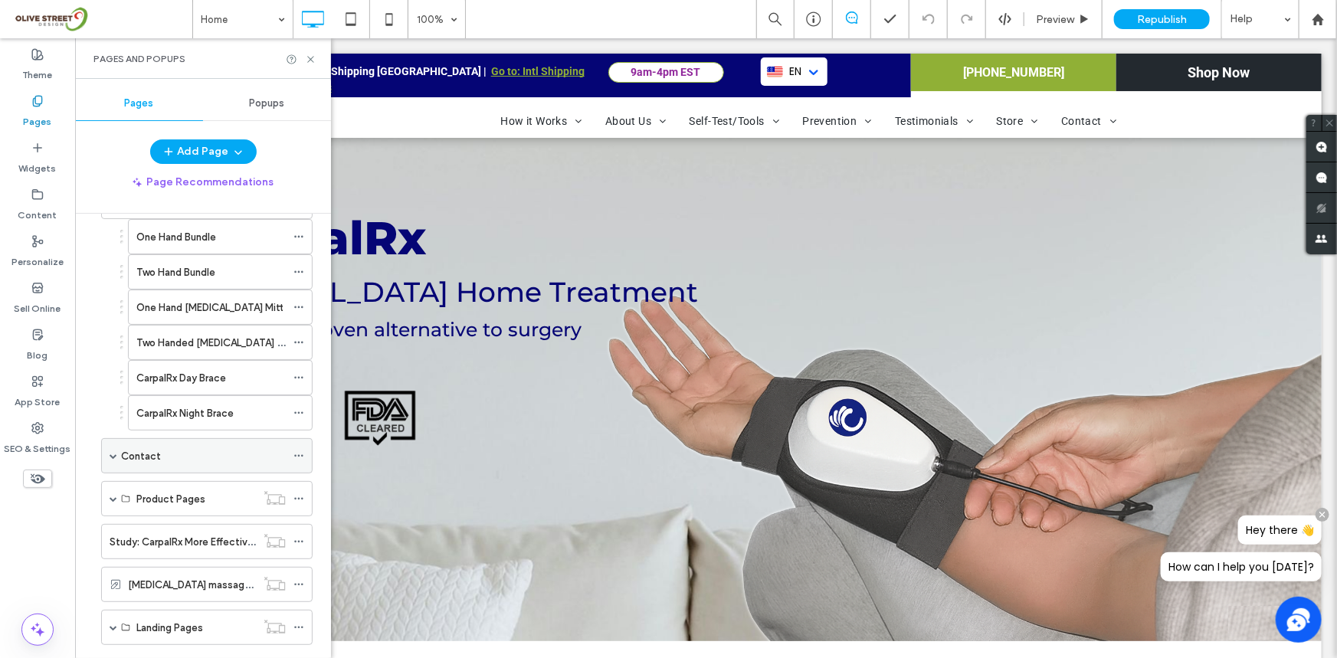
click at [114, 452] on span at bounding box center [114, 456] width 8 height 8
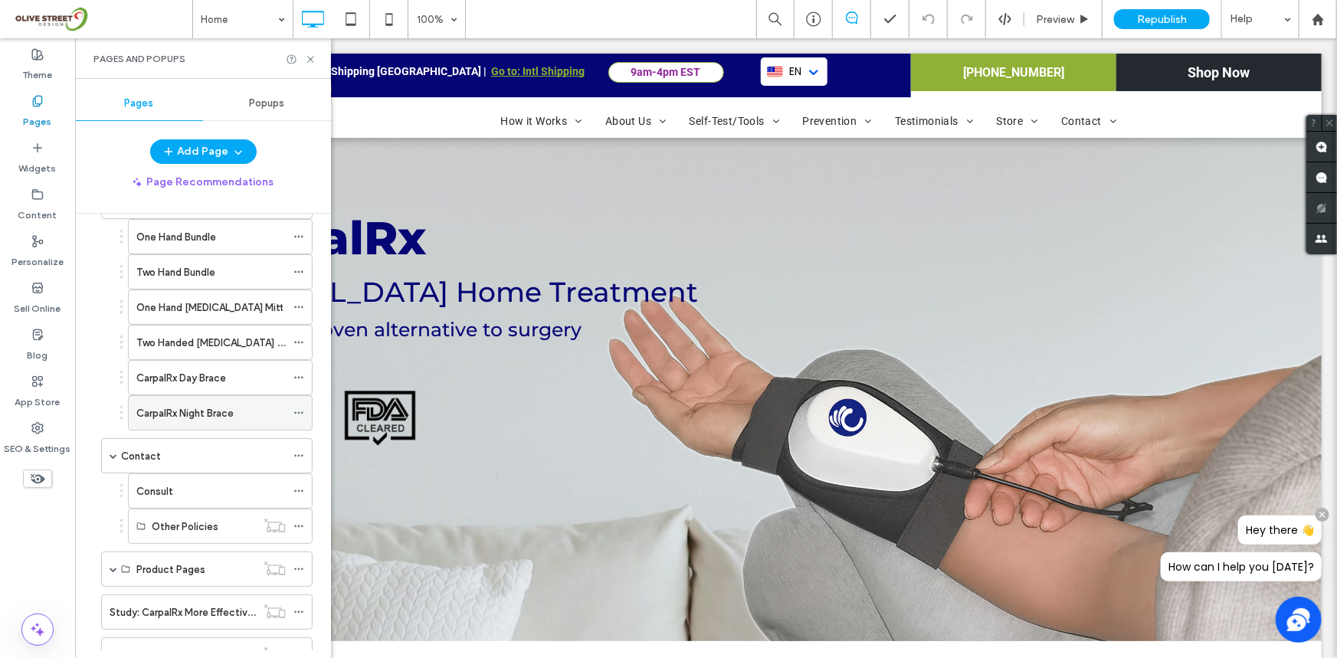
scroll to position [1462, 0]
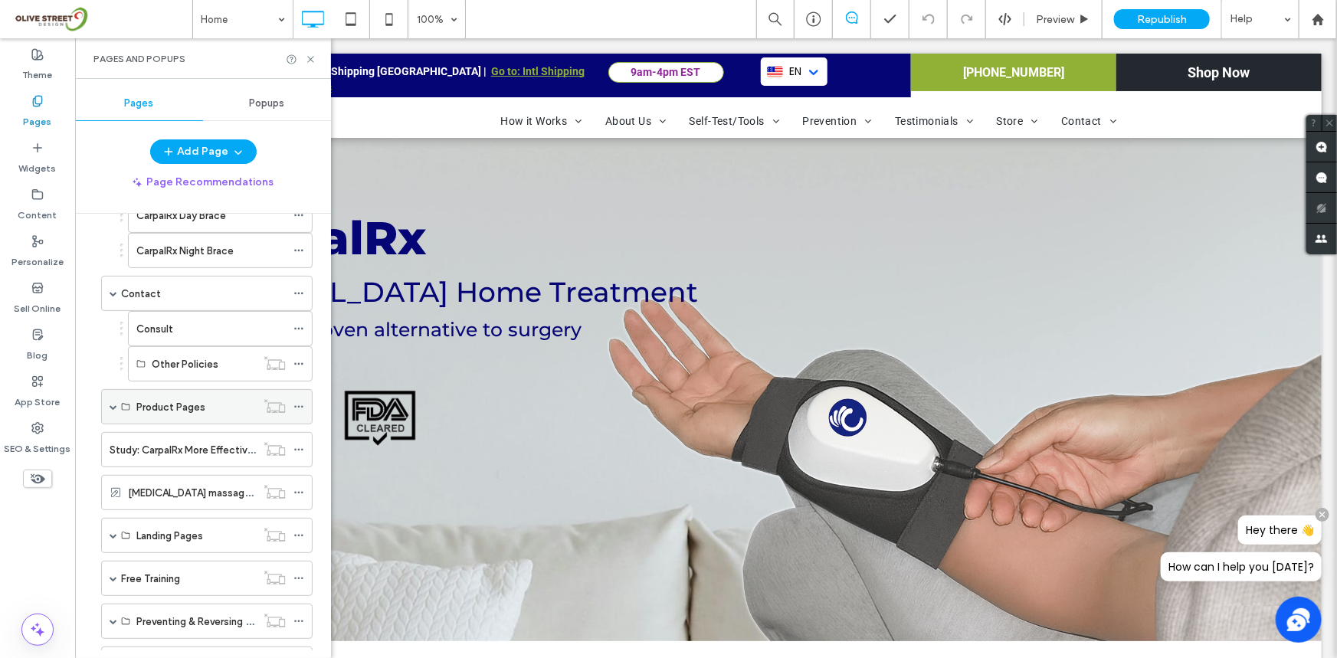
click at [108, 403] on div "Product Pages" at bounding box center [206, 406] width 211 height 35
click at [115, 403] on span at bounding box center [114, 407] width 8 height 8
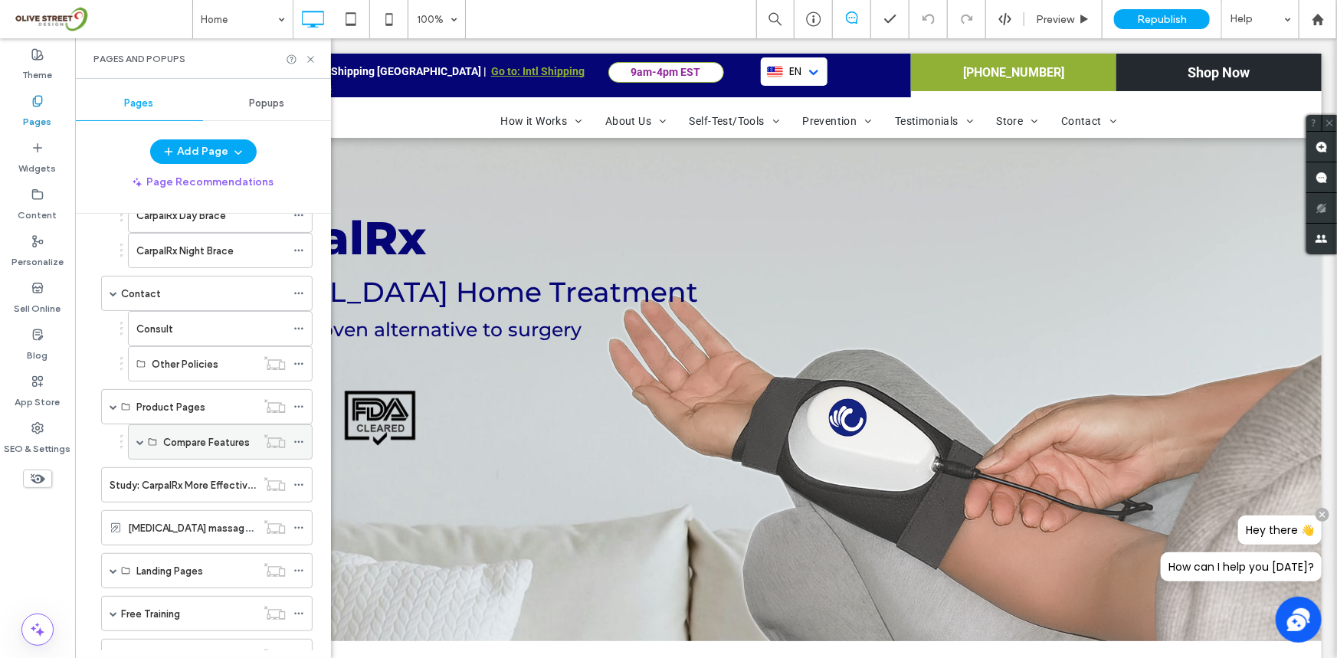
click at [143, 438] on span at bounding box center [140, 442] width 8 height 8
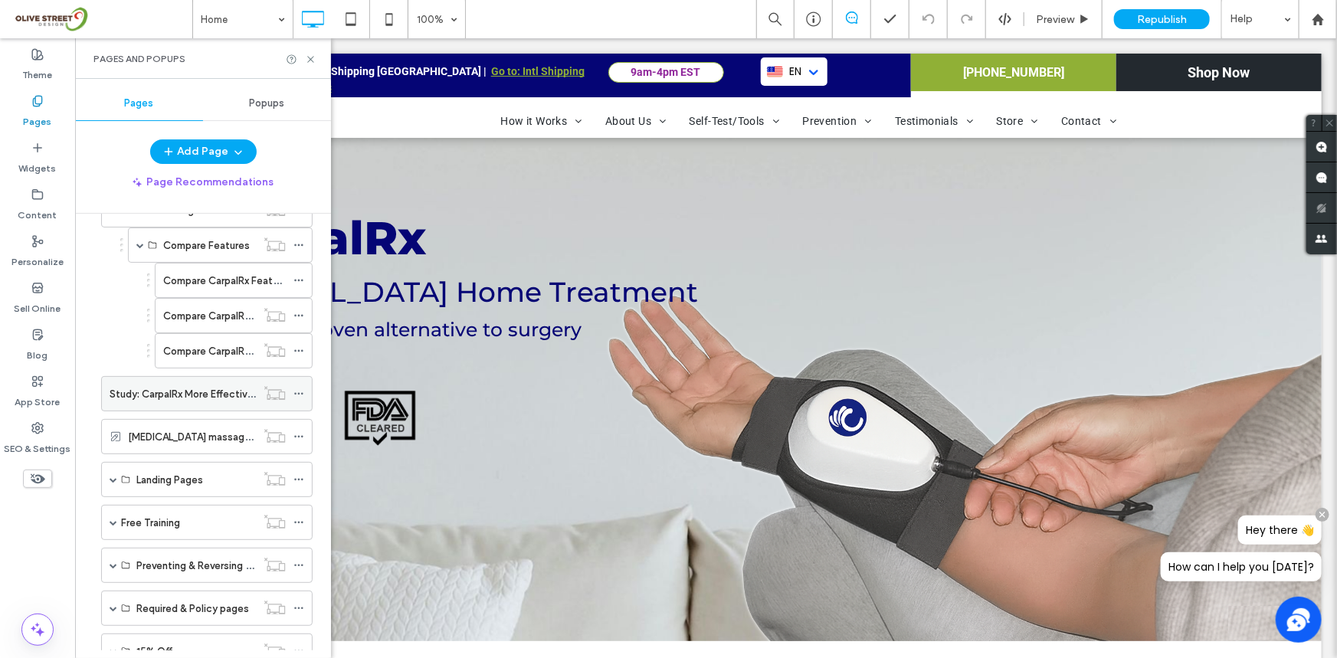
scroll to position [1749, 0]
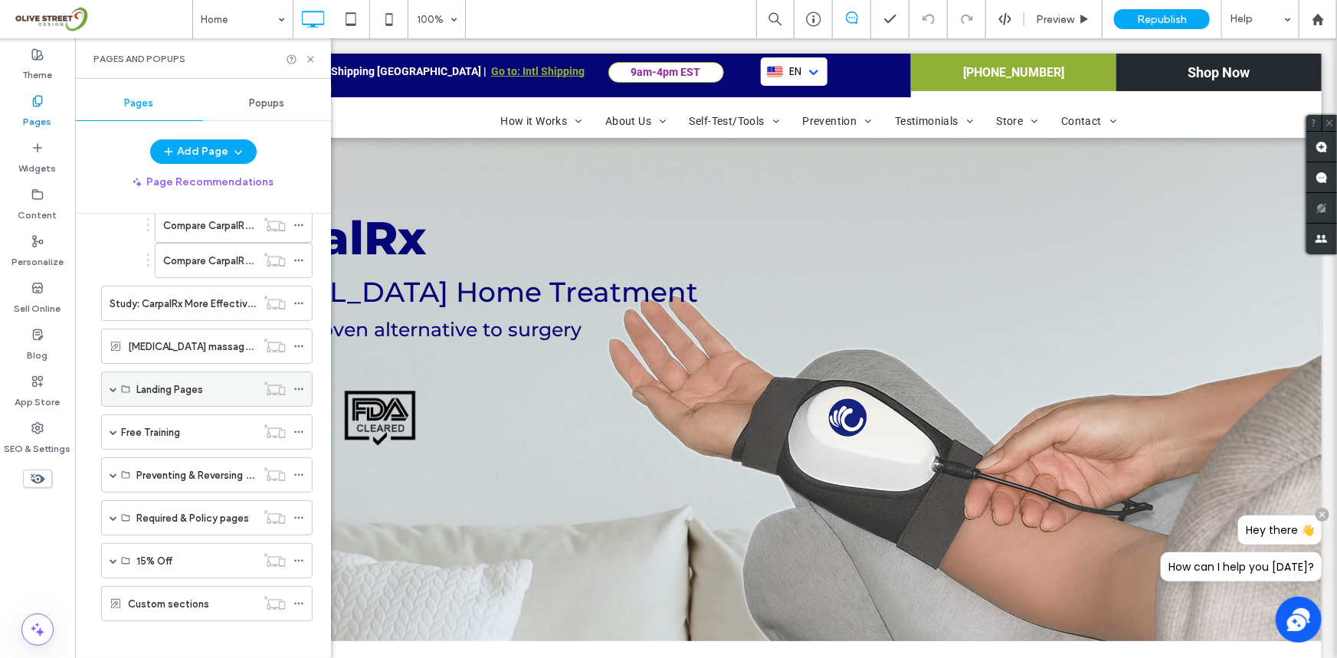
click at [115, 385] on span at bounding box center [114, 389] width 8 height 8
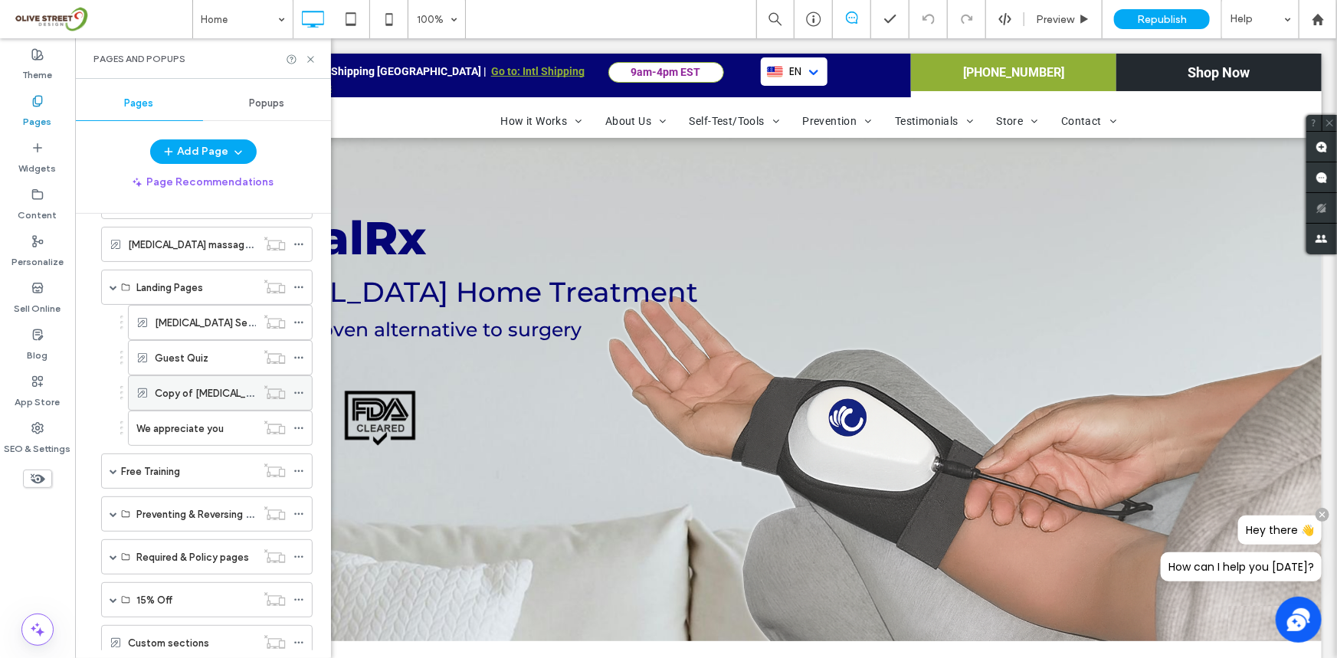
scroll to position [1890, 0]
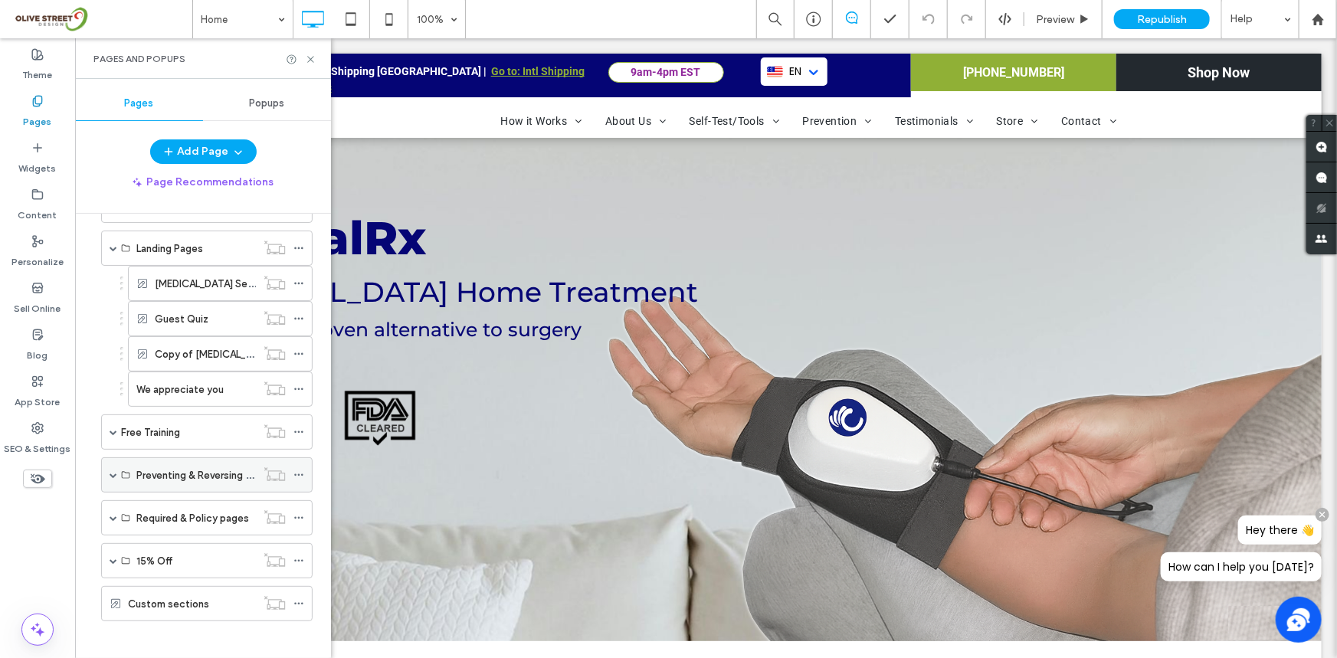
click at [113, 471] on span at bounding box center [114, 475] width 8 height 8
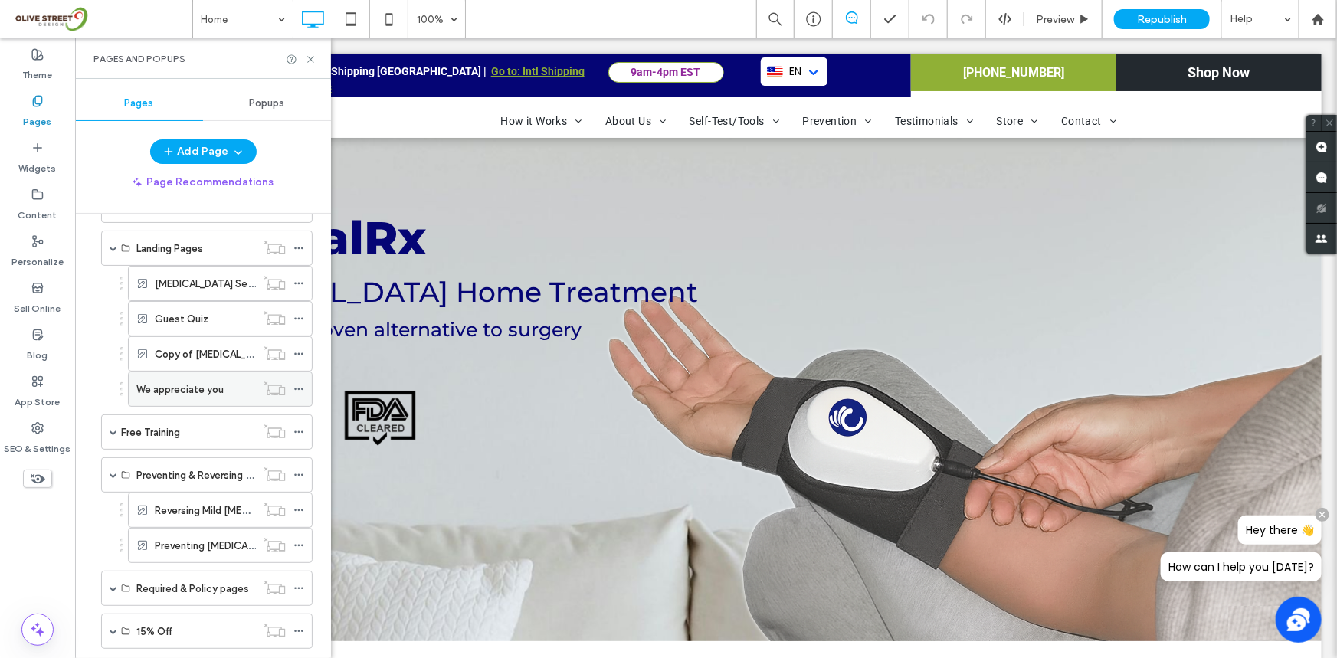
scroll to position [1960, 0]
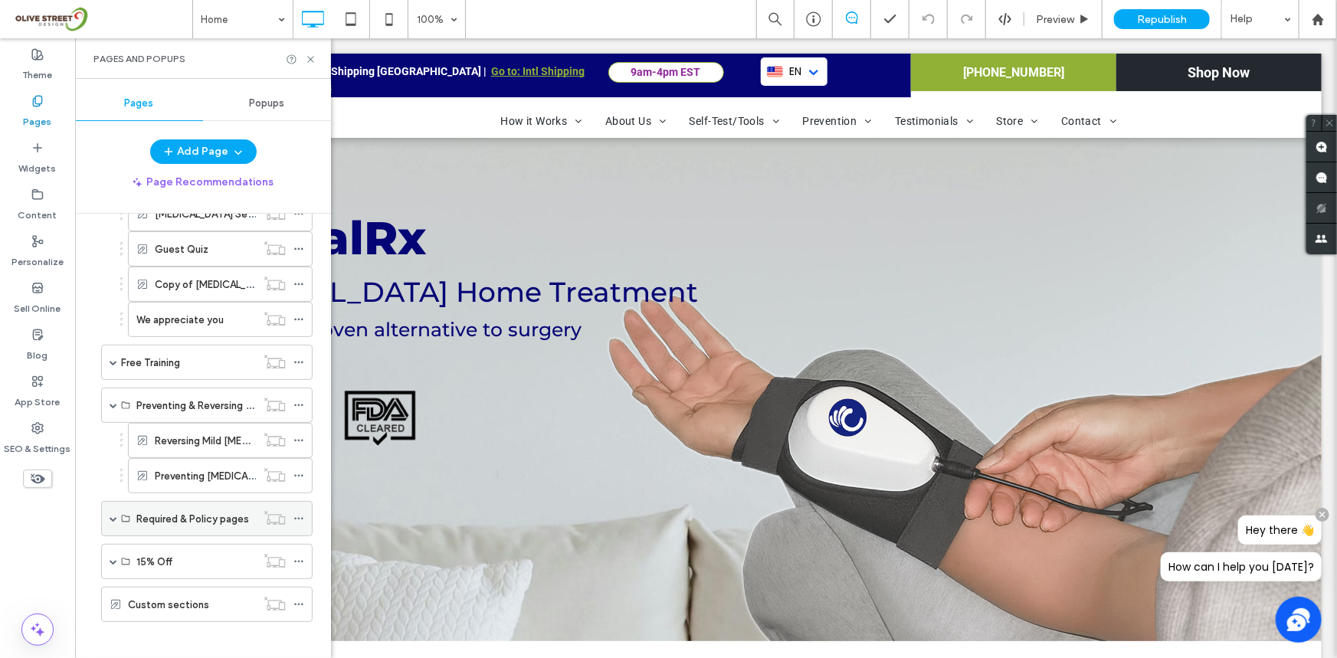
click at [107, 505] on div "Required & Policy pages" at bounding box center [206, 518] width 211 height 35
click at [116, 515] on span at bounding box center [114, 519] width 8 height 8
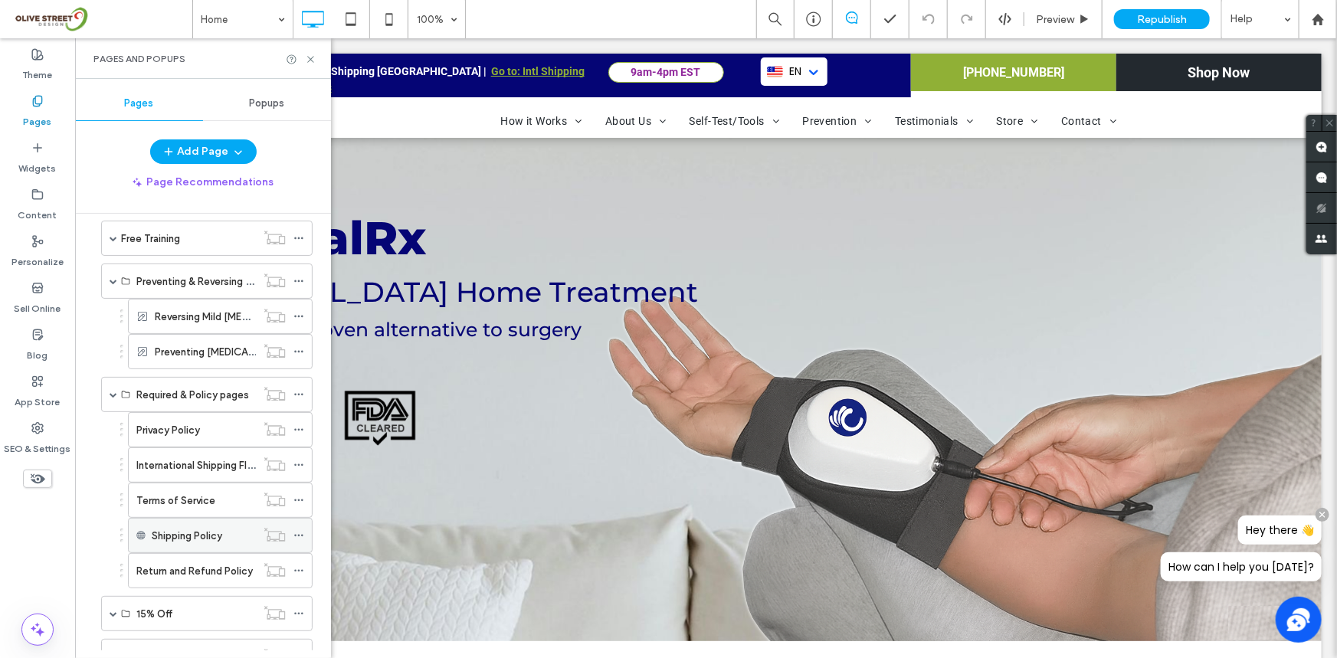
scroll to position [2135, 0]
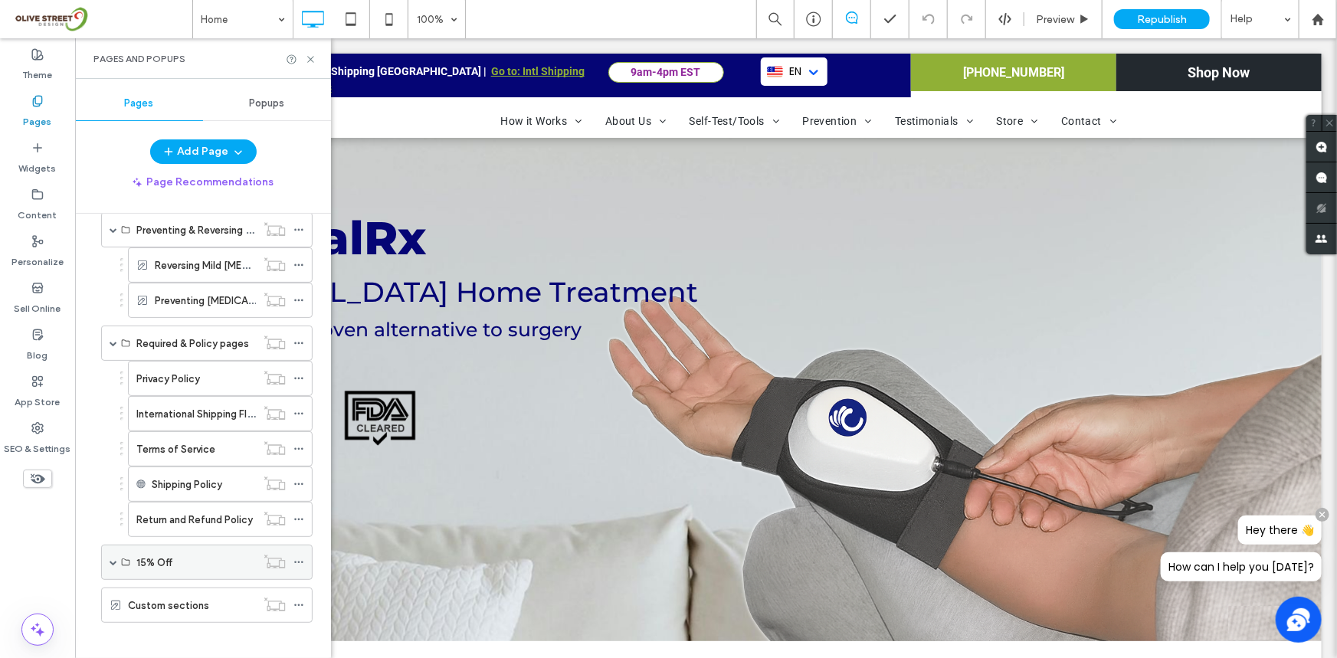
click at [114, 558] on span at bounding box center [114, 562] width 8 height 8
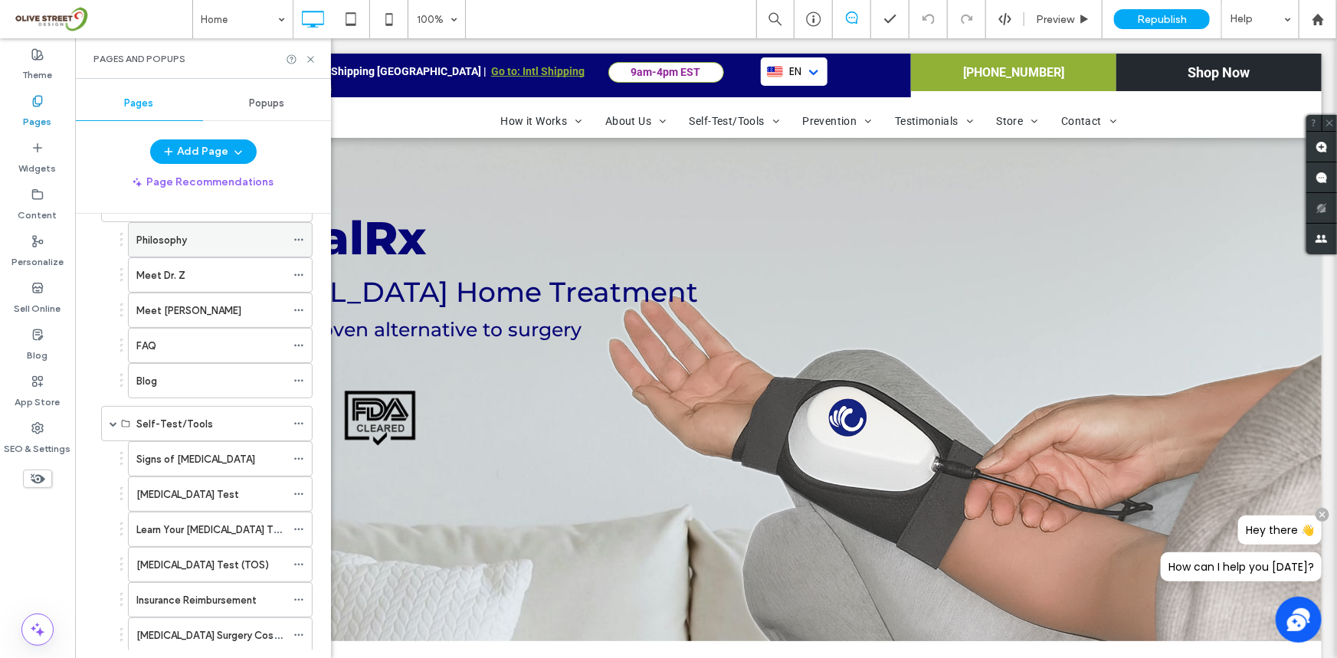
scroll to position [0, 0]
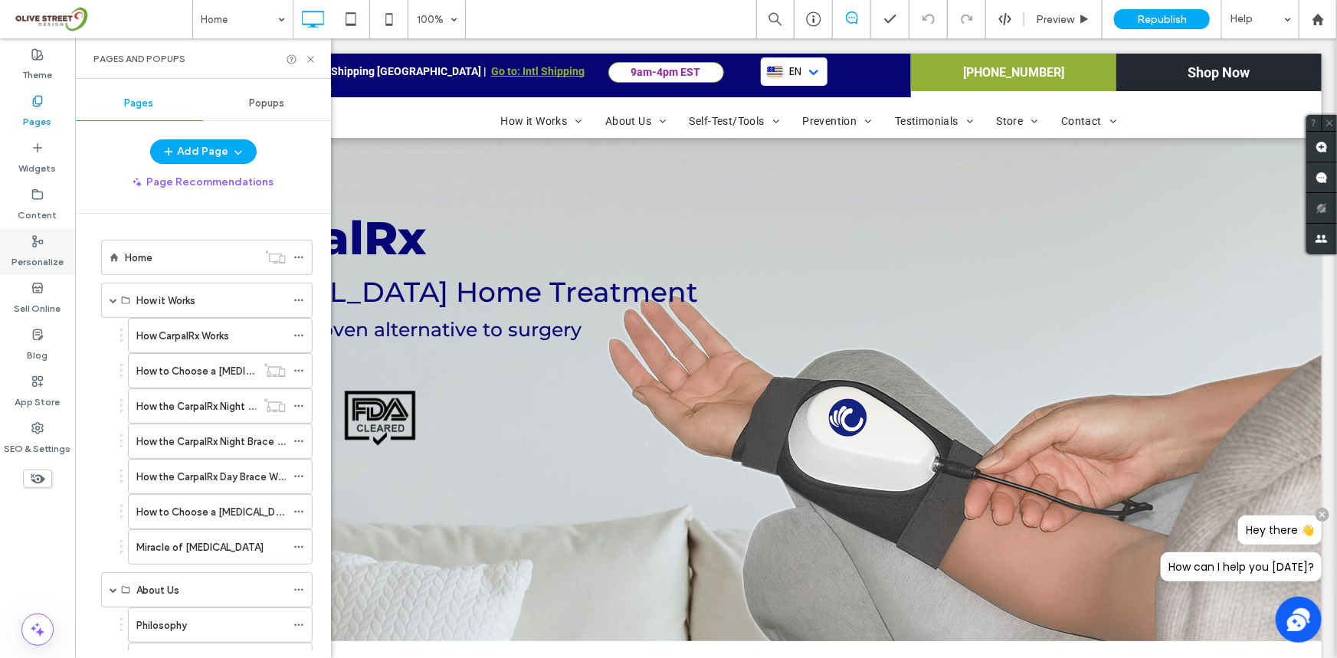
drag, startPoint x: 25, startPoint y: 201, endPoint x: 40, endPoint y: 247, distance: 48.4
click at [25, 201] on label "Content" at bounding box center [37, 211] width 39 height 21
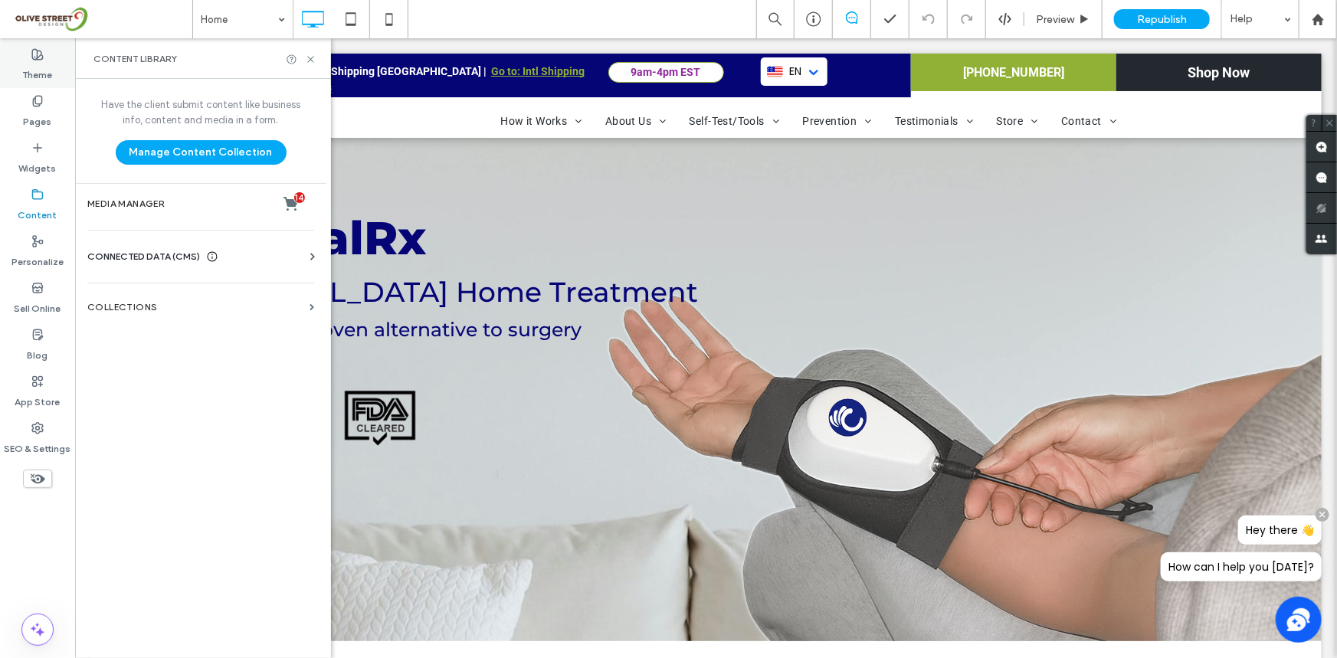
click at [36, 61] on label "Theme" at bounding box center [38, 71] width 30 height 21
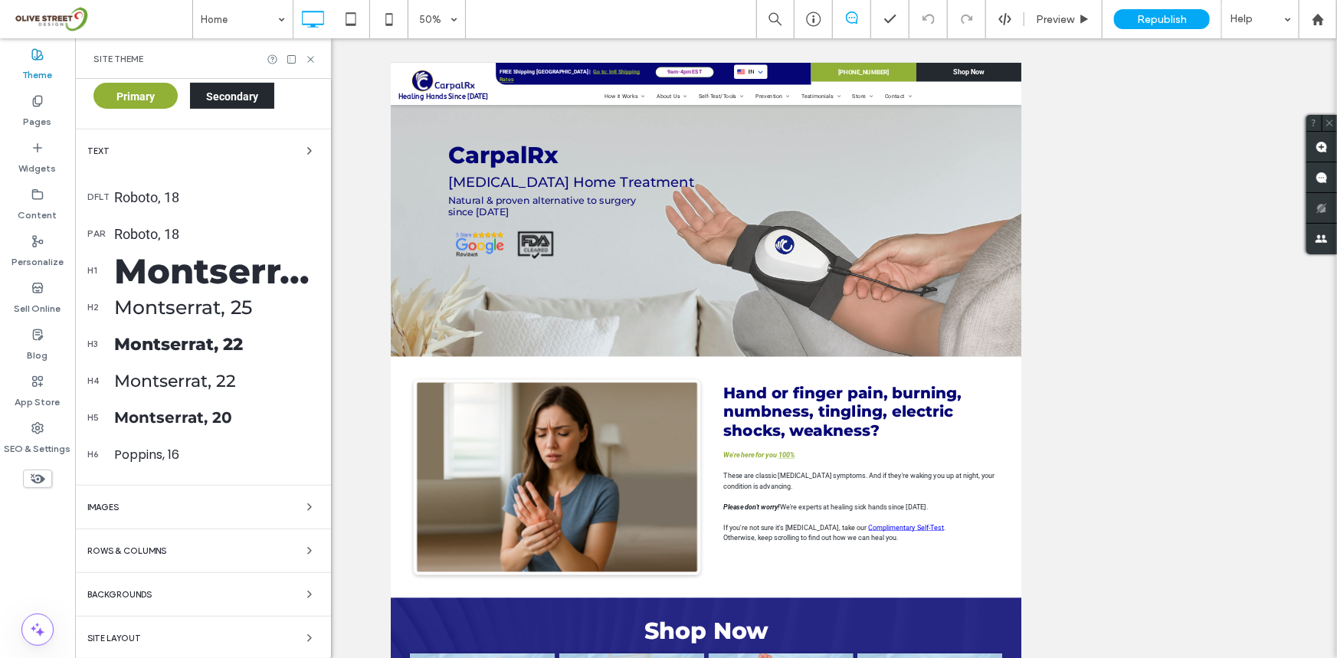
scroll to position [295, 0]
click at [243, 276] on div "Montserrat, 60" at bounding box center [216, 270] width 205 height 42
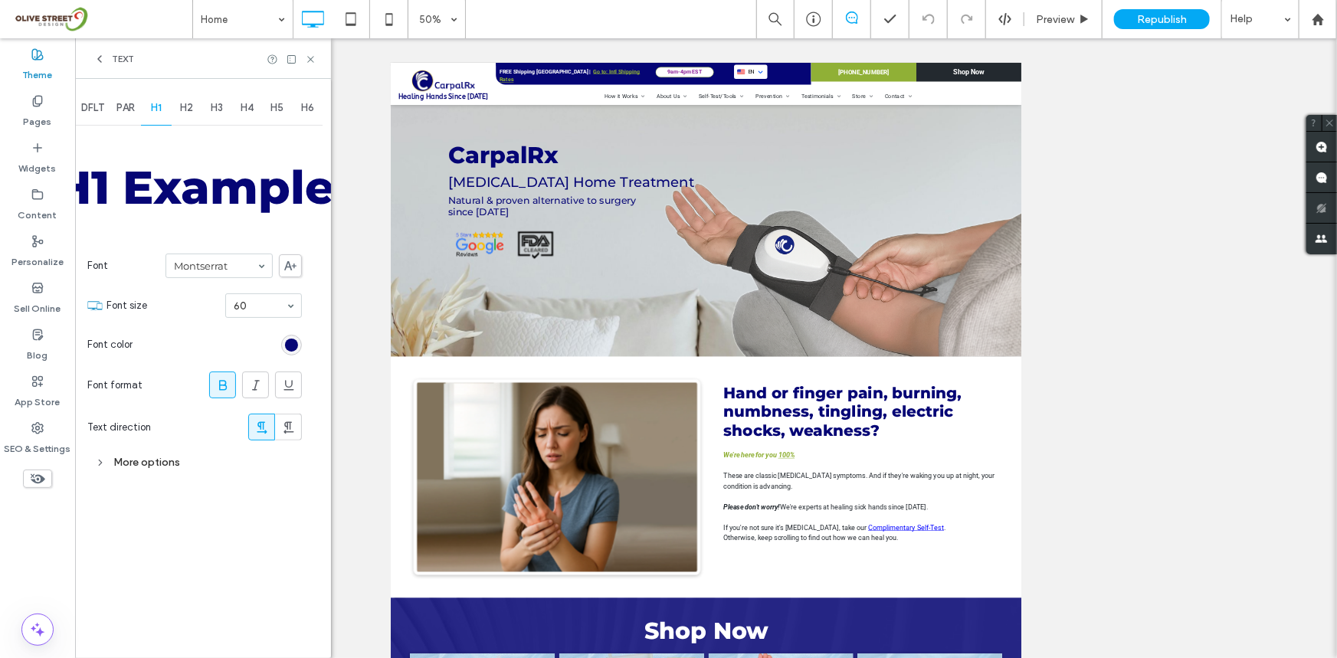
scroll to position [0, 0]
click at [297, 339] on div "rgb(5, 5, 117)" at bounding box center [291, 345] width 13 height 13
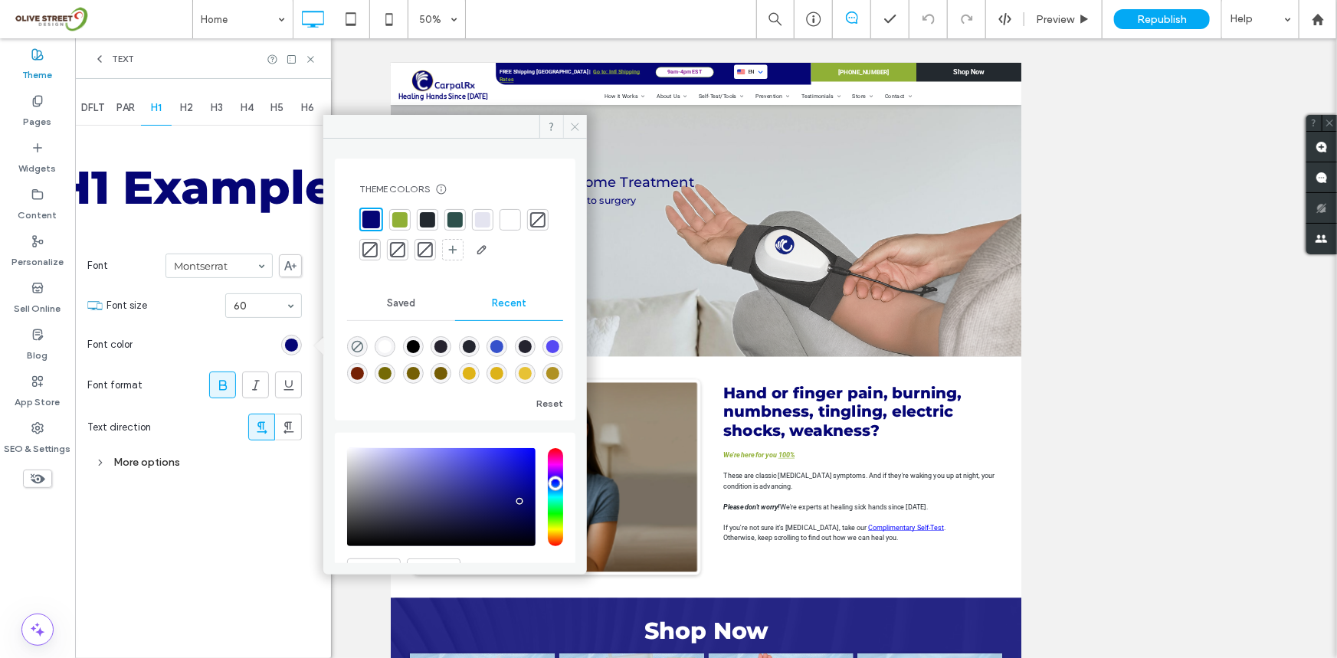
click at [575, 117] on span at bounding box center [575, 126] width 24 height 23
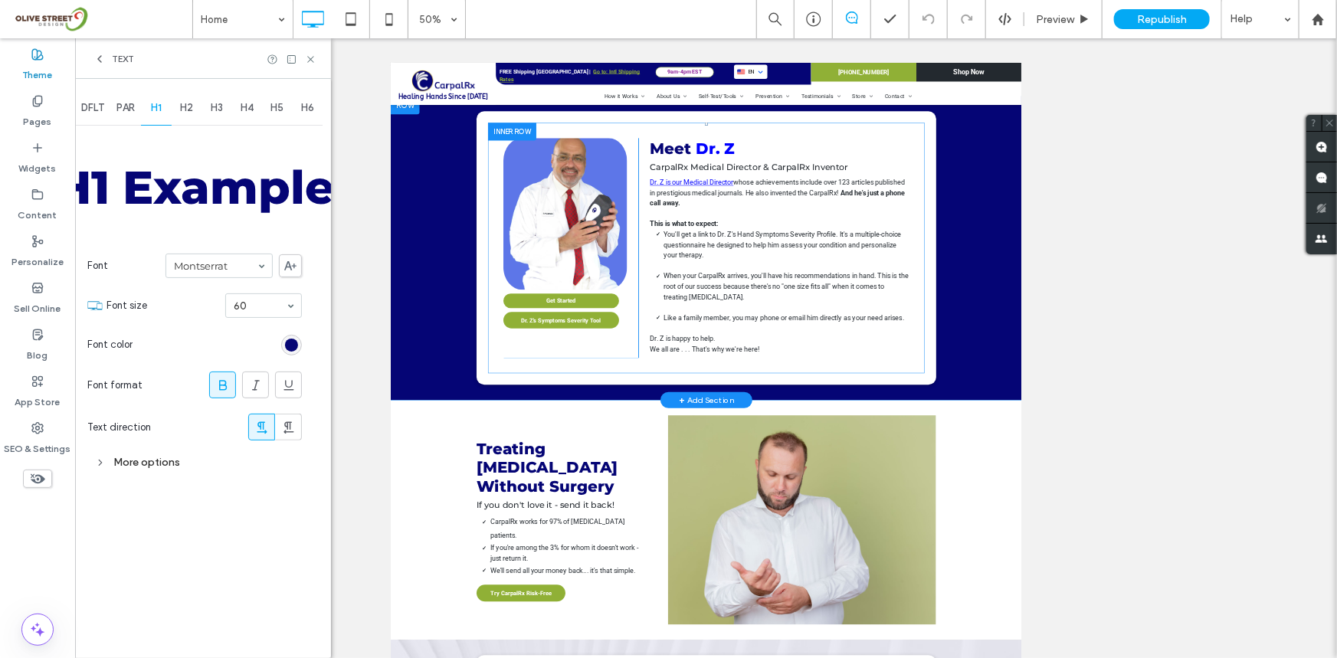
scroll to position [423, 0]
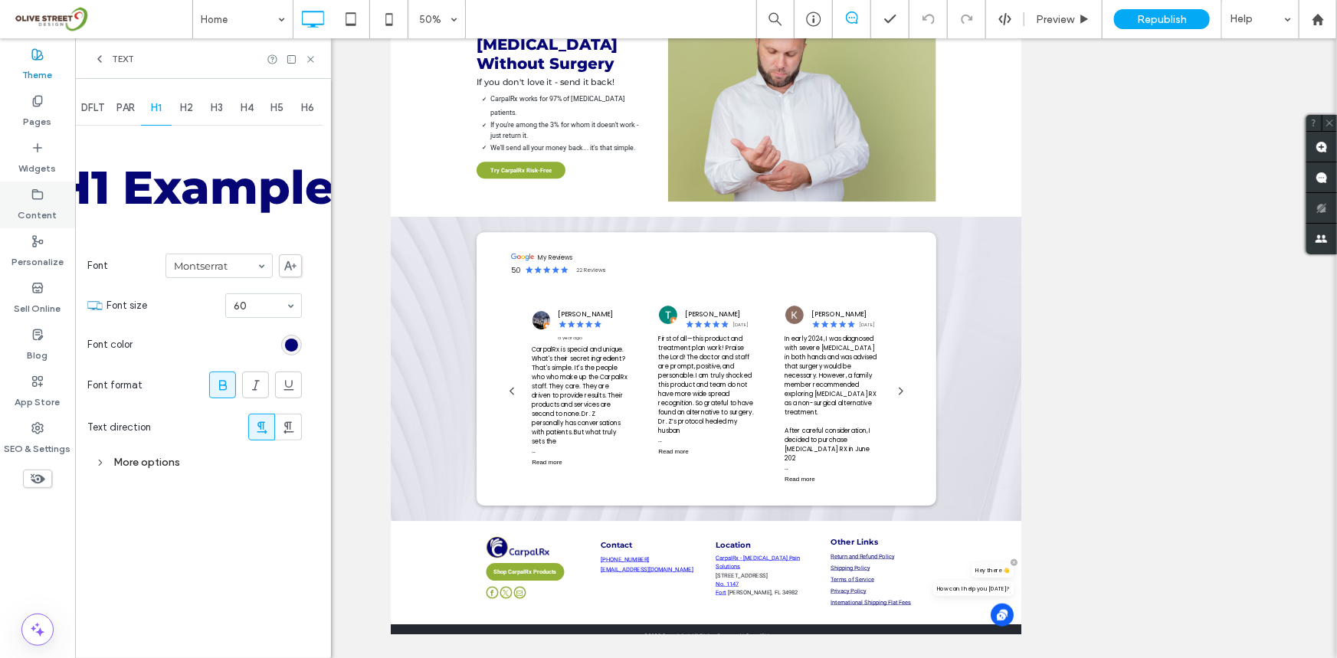
drag, startPoint x: 305, startPoint y: 57, endPoint x: 0, endPoint y: 181, distance: 329.1
click at [306, 57] on icon at bounding box center [310, 59] width 11 height 11
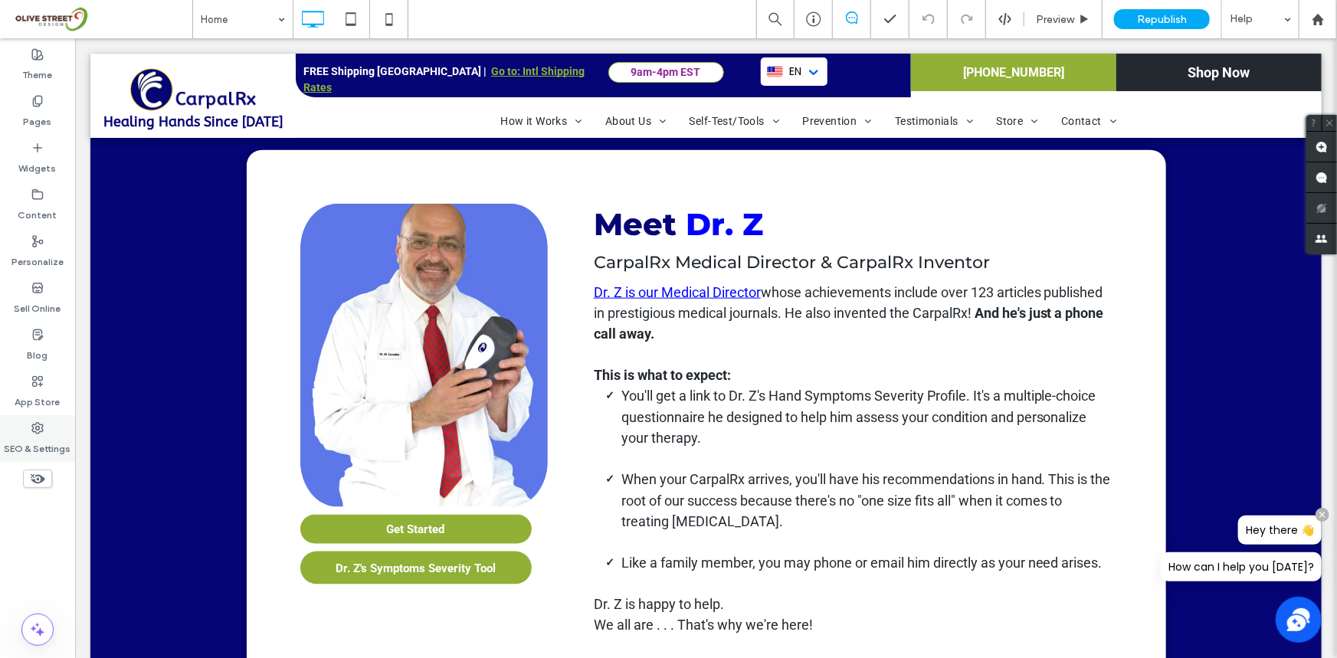
scroll to position [0, 0]
click at [45, 353] on label "Blog" at bounding box center [38, 351] width 21 height 21
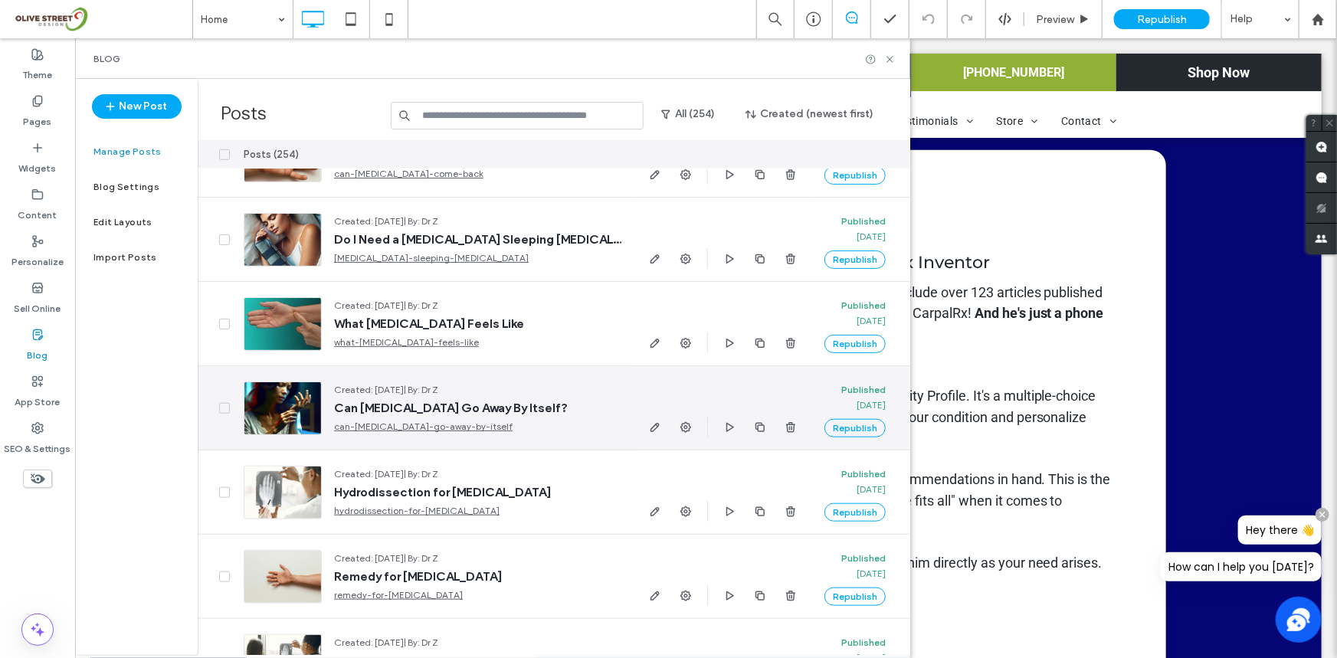
scroll to position [650, 0]
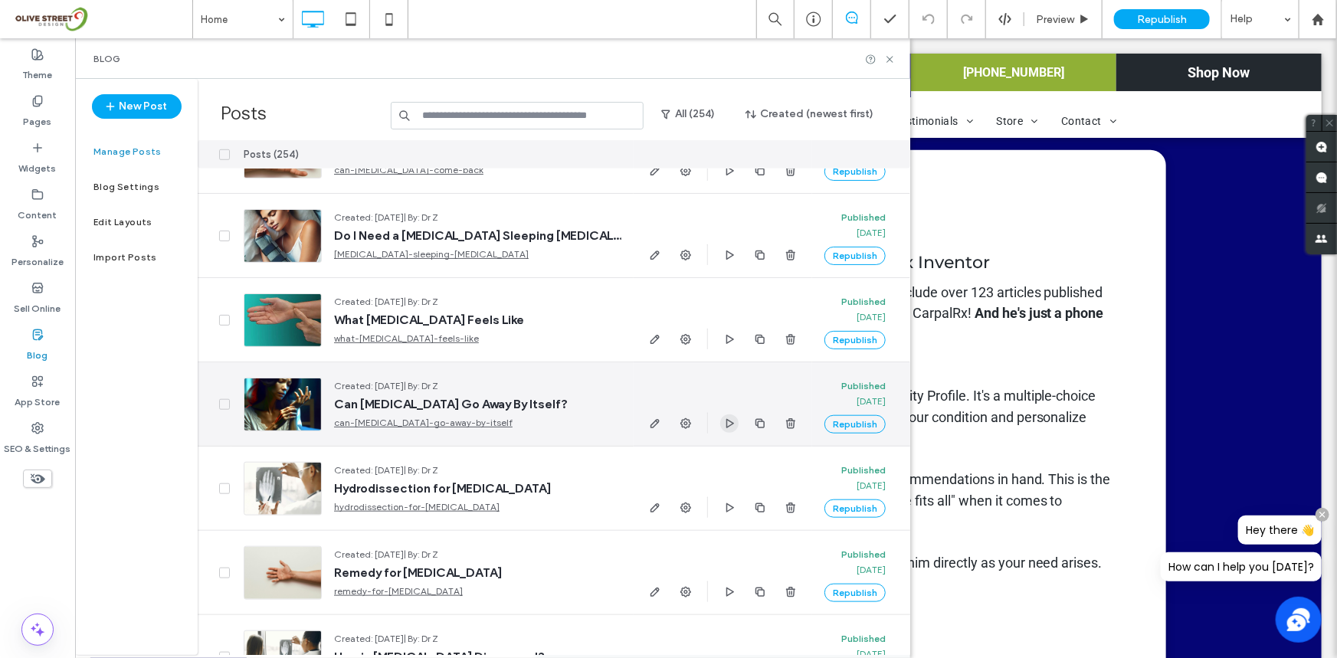
click at [738, 428] on span "button" at bounding box center [729, 423] width 18 height 18
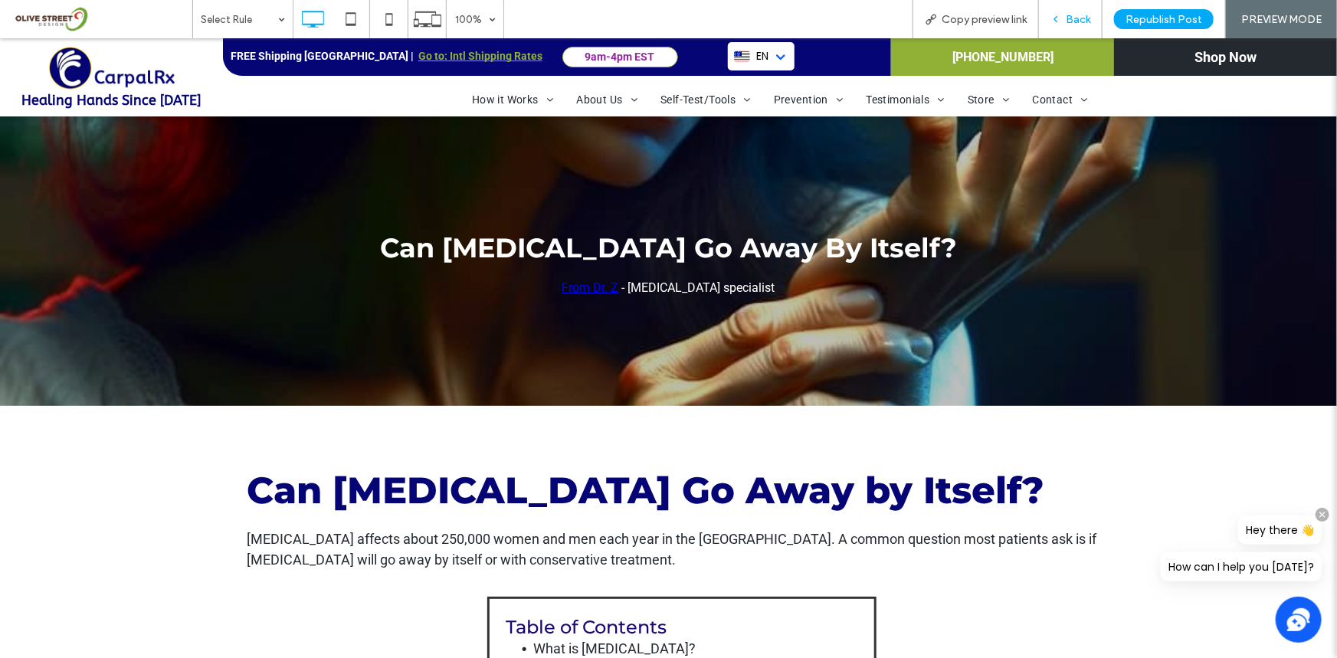
click at [1073, 21] on span "Back" at bounding box center [1077, 19] width 25 height 13
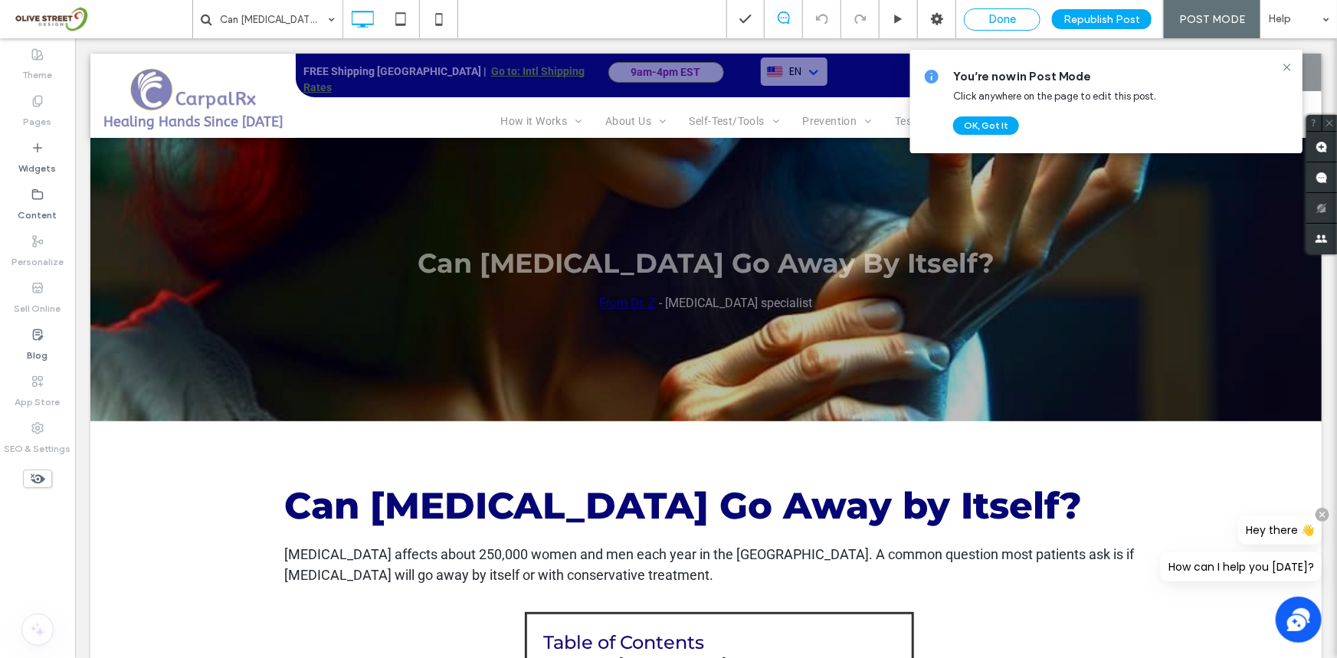
click at [998, 22] on span "Done" at bounding box center [1002, 19] width 28 height 14
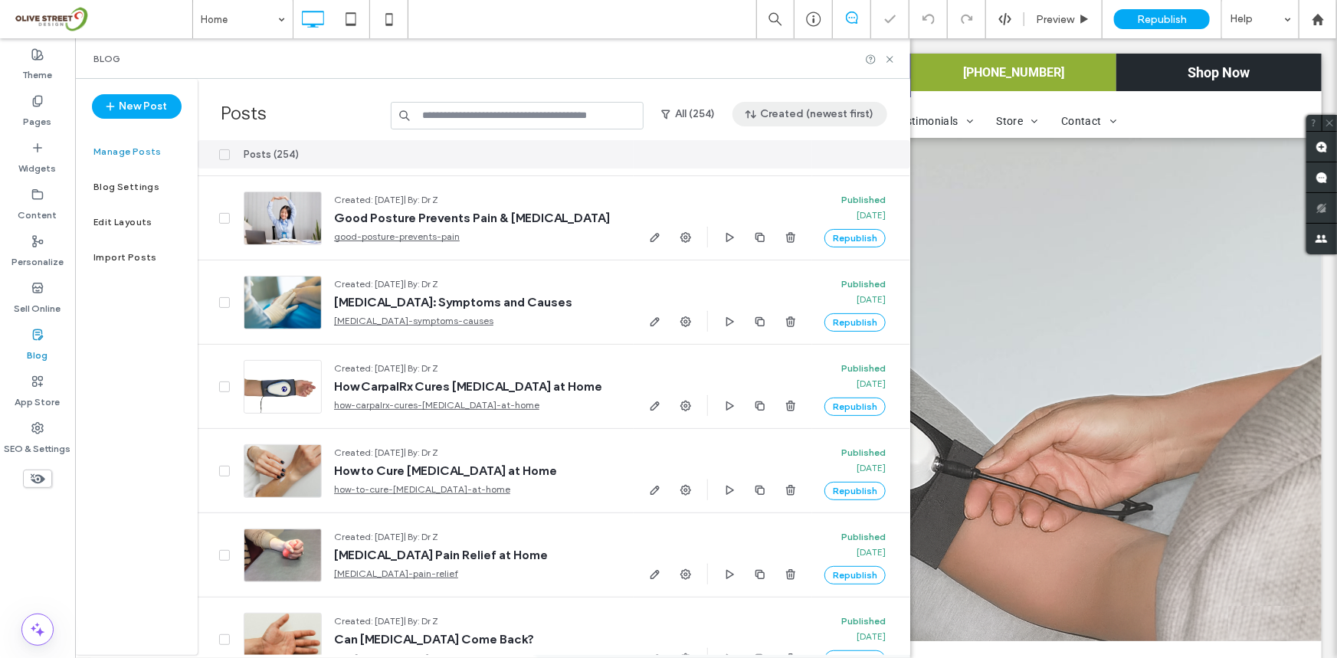
scroll to position [11, 0]
drag, startPoint x: 882, startPoint y: 57, endPoint x: 890, endPoint y: 58, distance: 8.6
click at [882, 57] on div at bounding box center [880, 59] width 31 height 11
click at [893, 57] on icon at bounding box center [889, 59] width 11 height 11
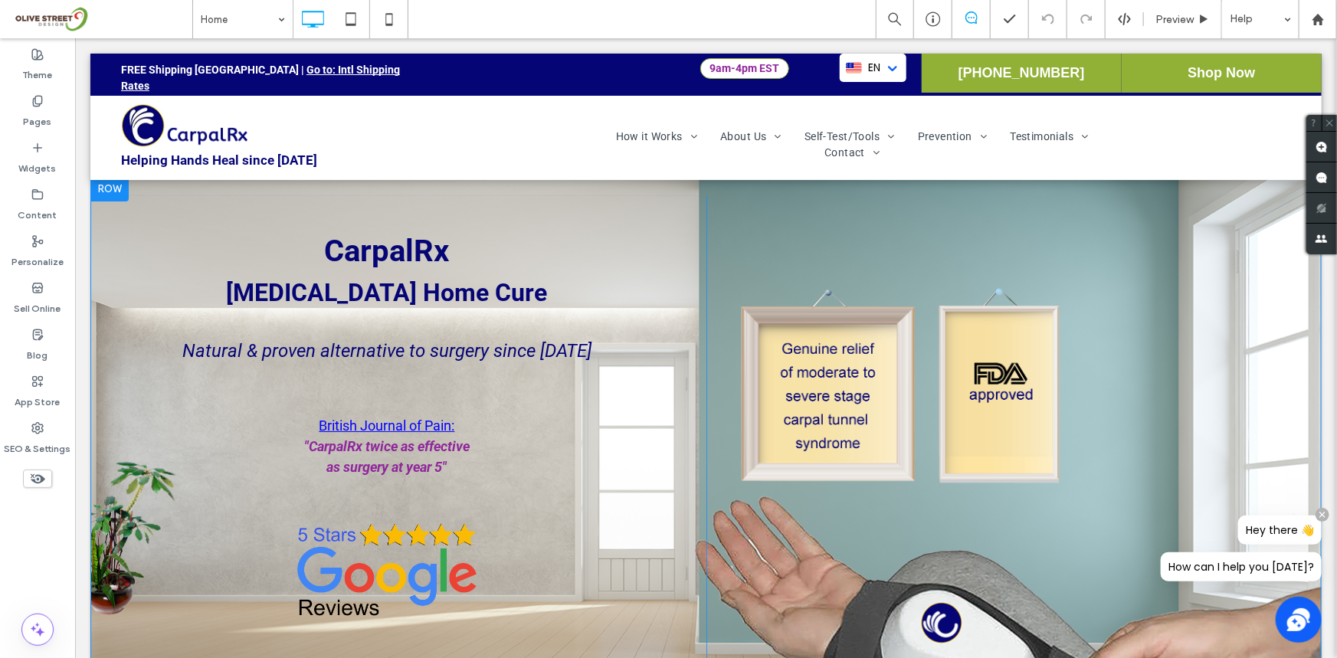
scroll to position [11, 0]
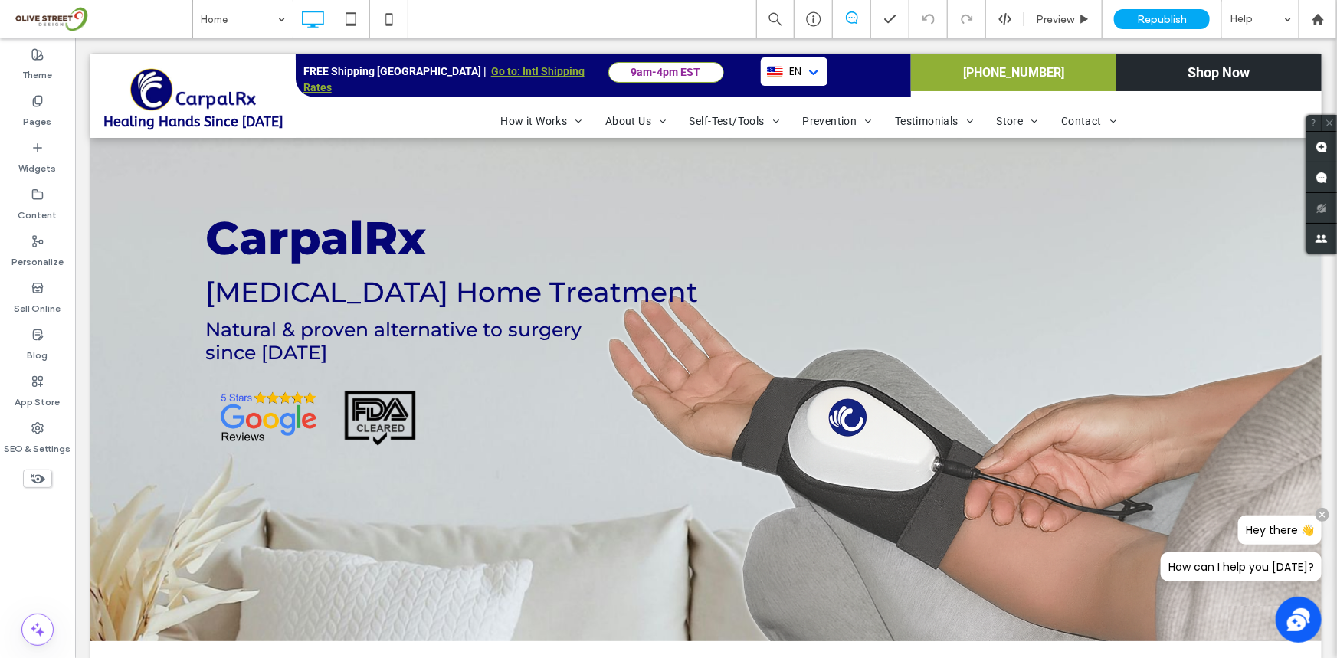
scroll to position [11, 0]
